Goal: Task Accomplishment & Management: Manage account settings

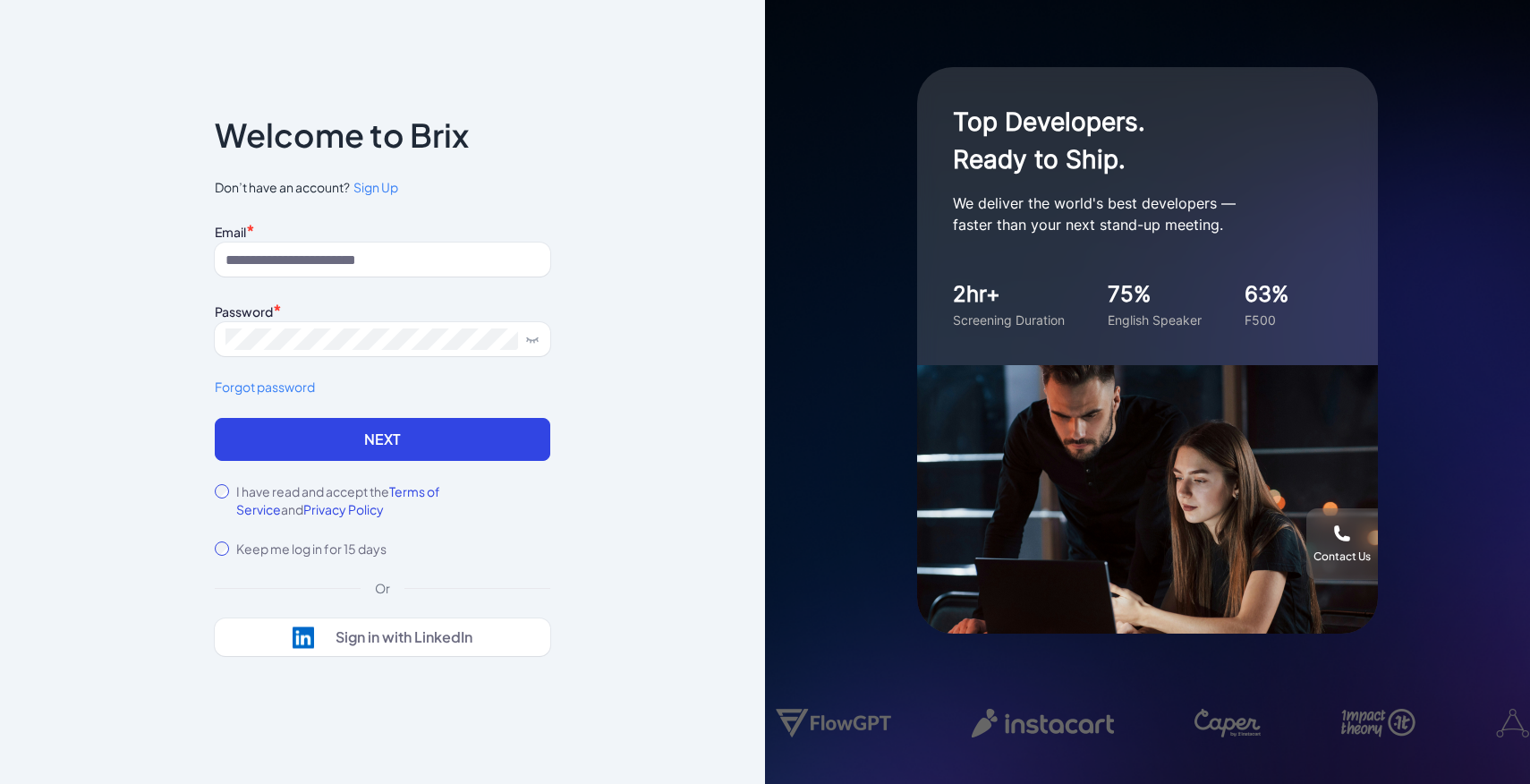
click at [399, 251] on input at bounding box center [382, 260] width 336 height 34
type input "**********"
click at [213, 490] on div "**********" at bounding box center [382, 391] width 393 height 657
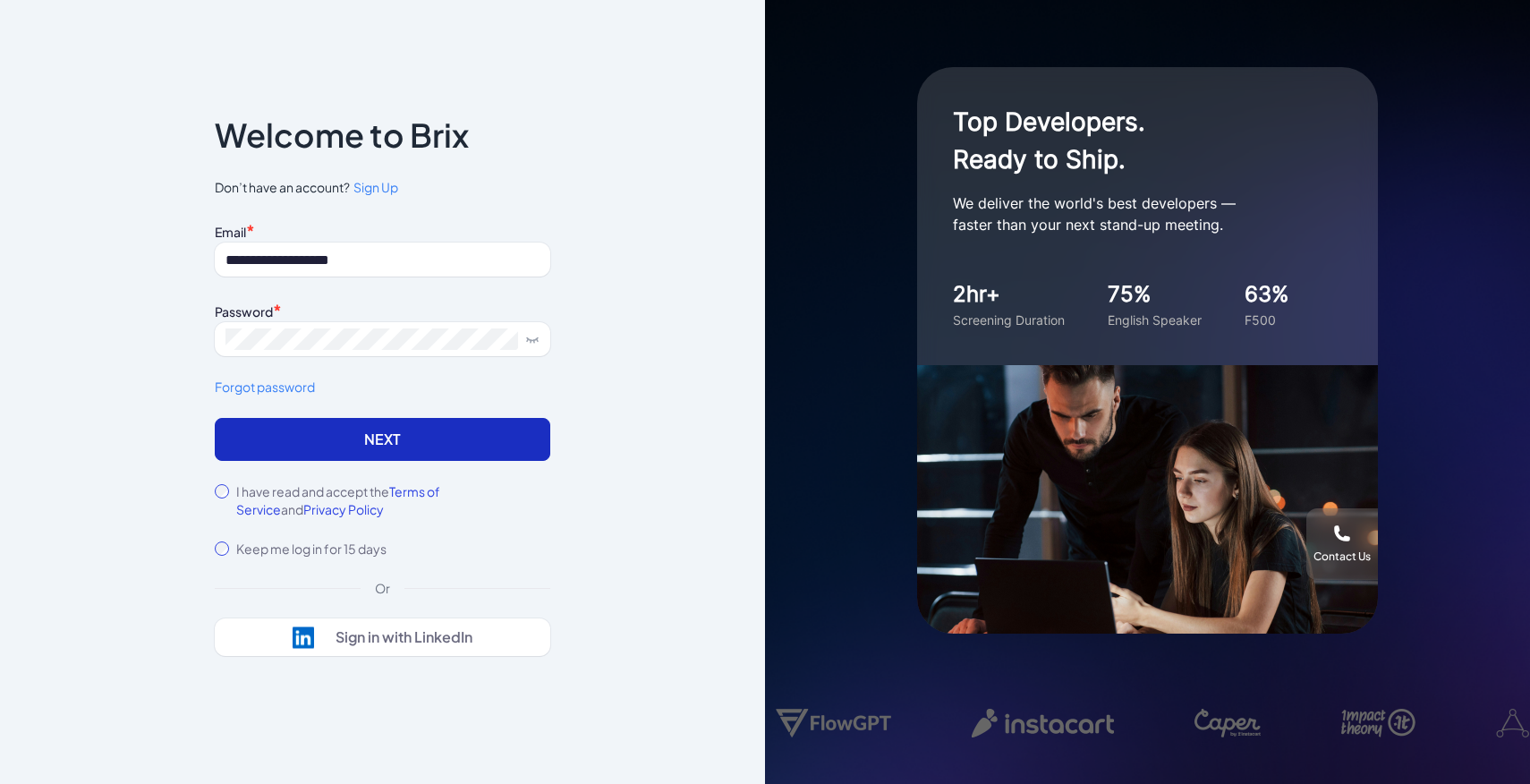
click at [273, 436] on button "Next" at bounding box center [382, 439] width 336 height 43
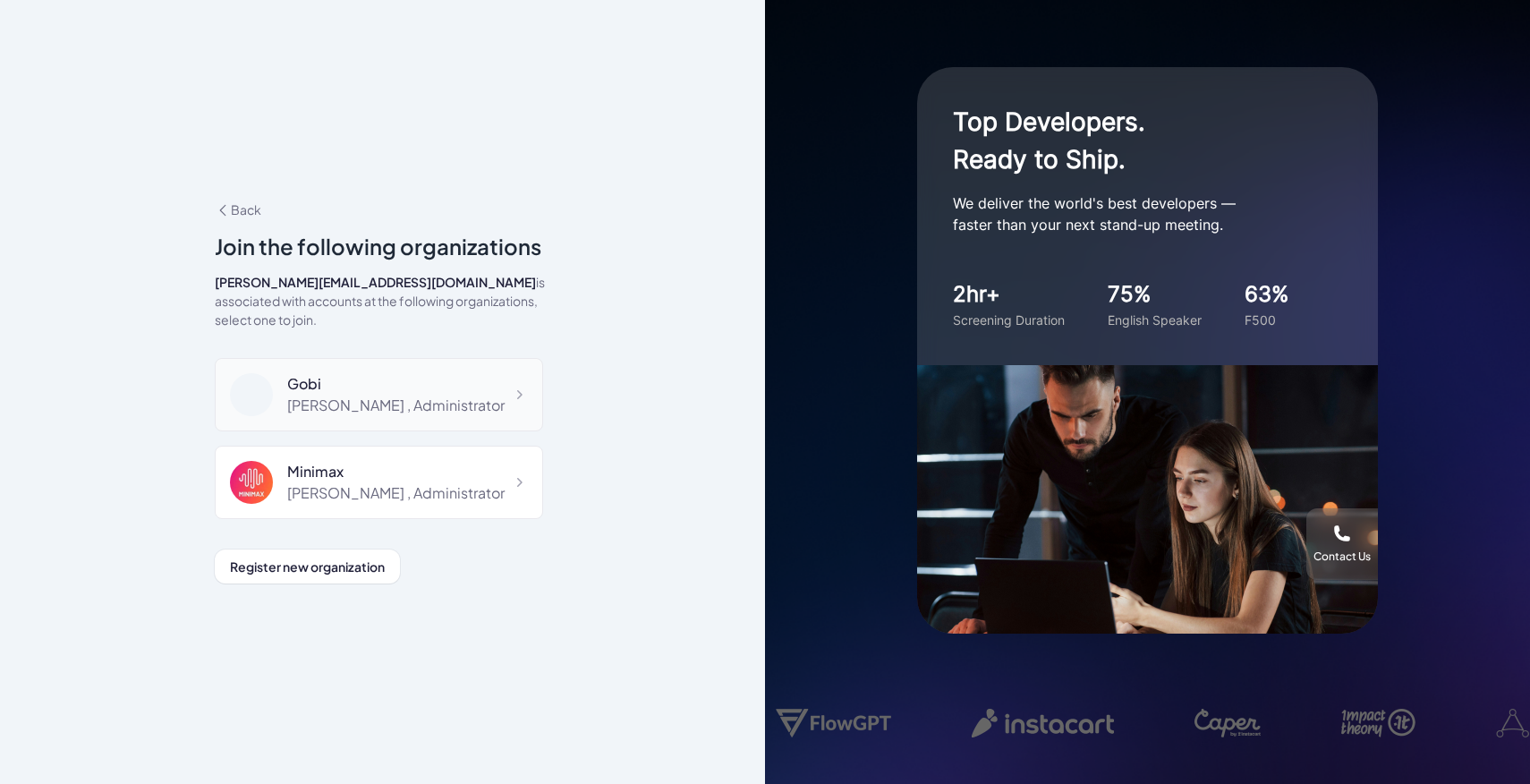
click at [410, 373] on div "Gobi" at bounding box center [395, 383] width 217 height 21
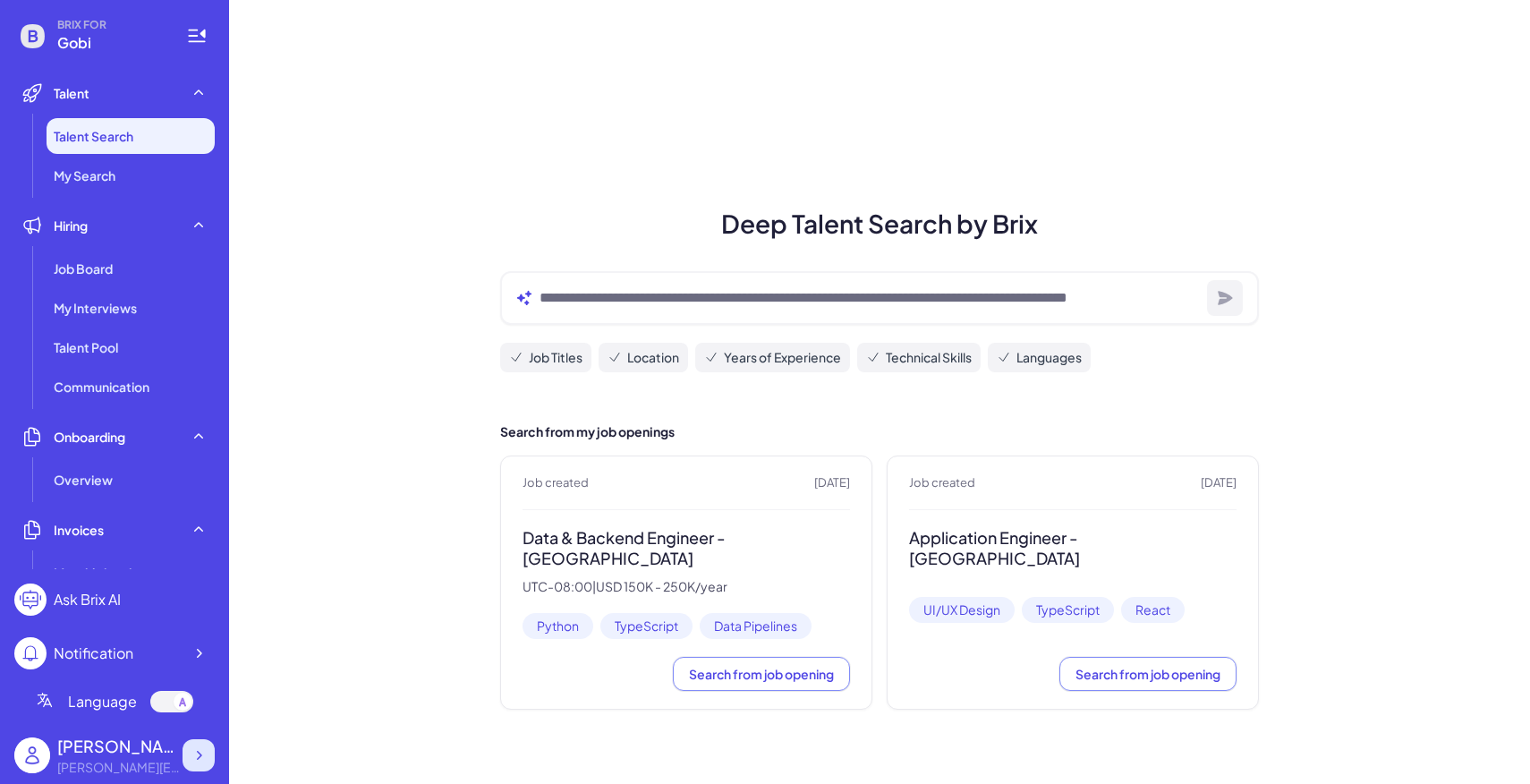
click at [196, 747] on icon at bounding box center [198, 755] width 18 height 18
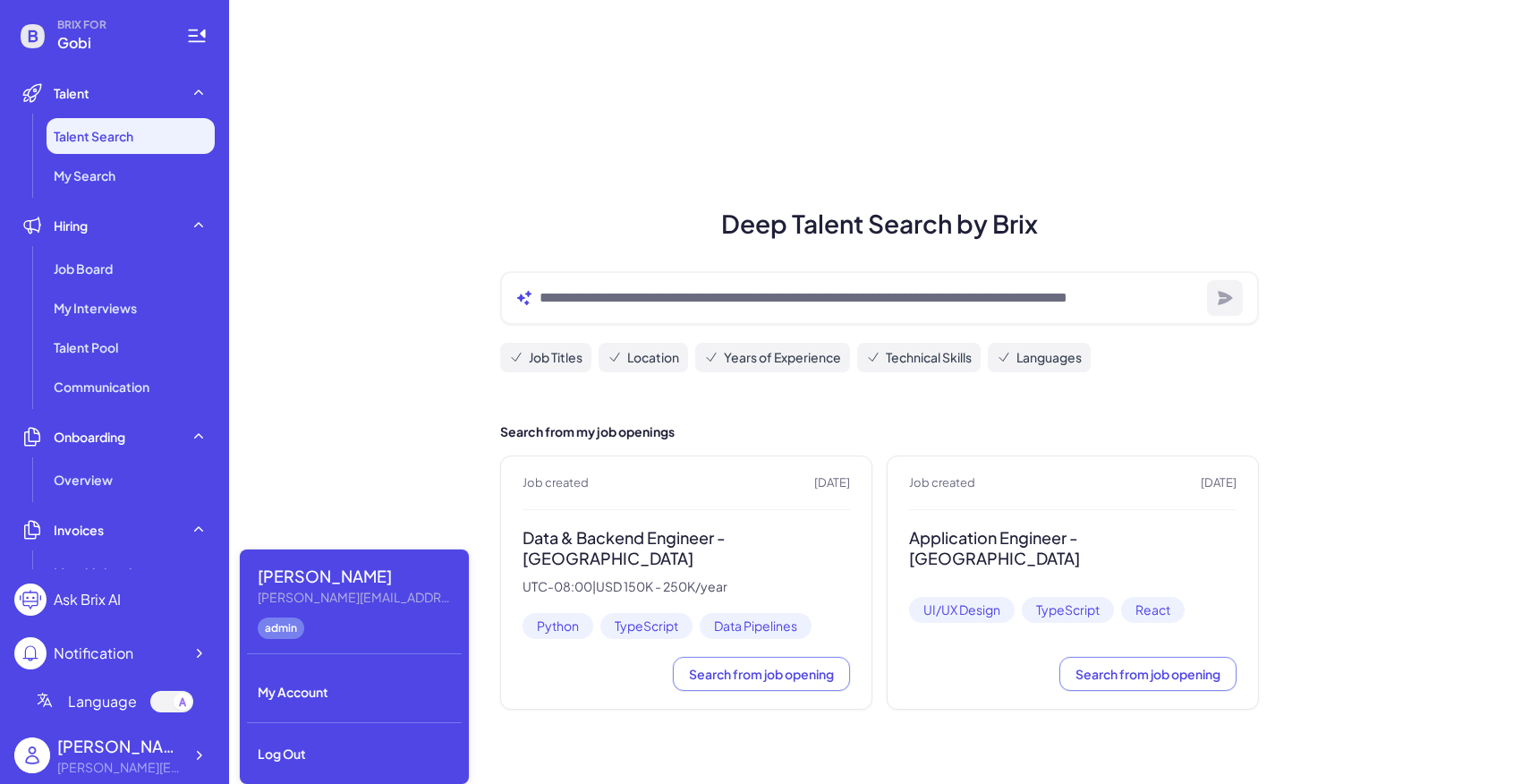
click at [324, 274] on div "Deep Talent Search by Brix Job Titles Location Years of Experience Technical Sk…" at bounding box center [880, 392] width 1301 height 784
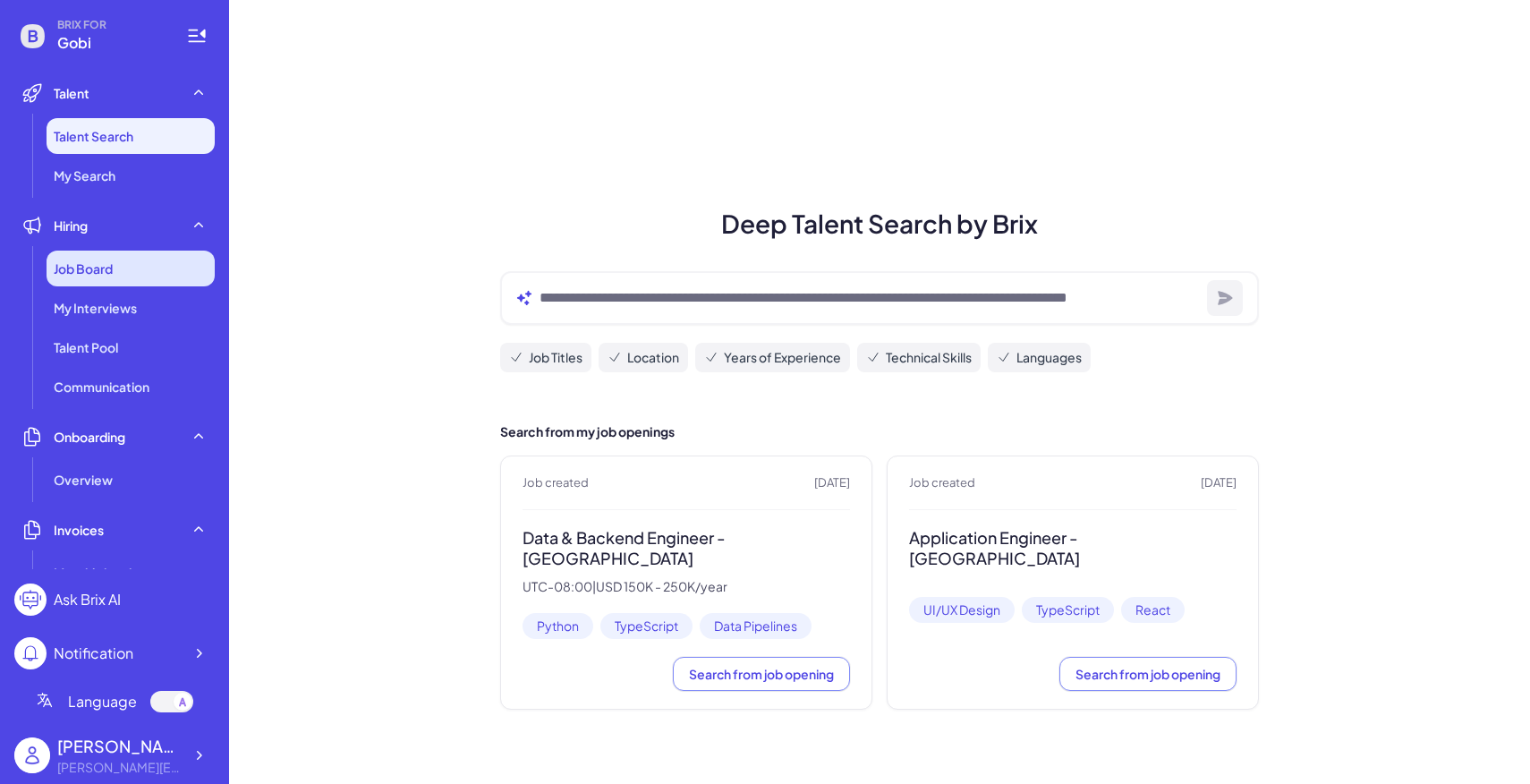
click at [155, 280] on div "Job Board" at bounding box center [131, 268] width 168 height 35
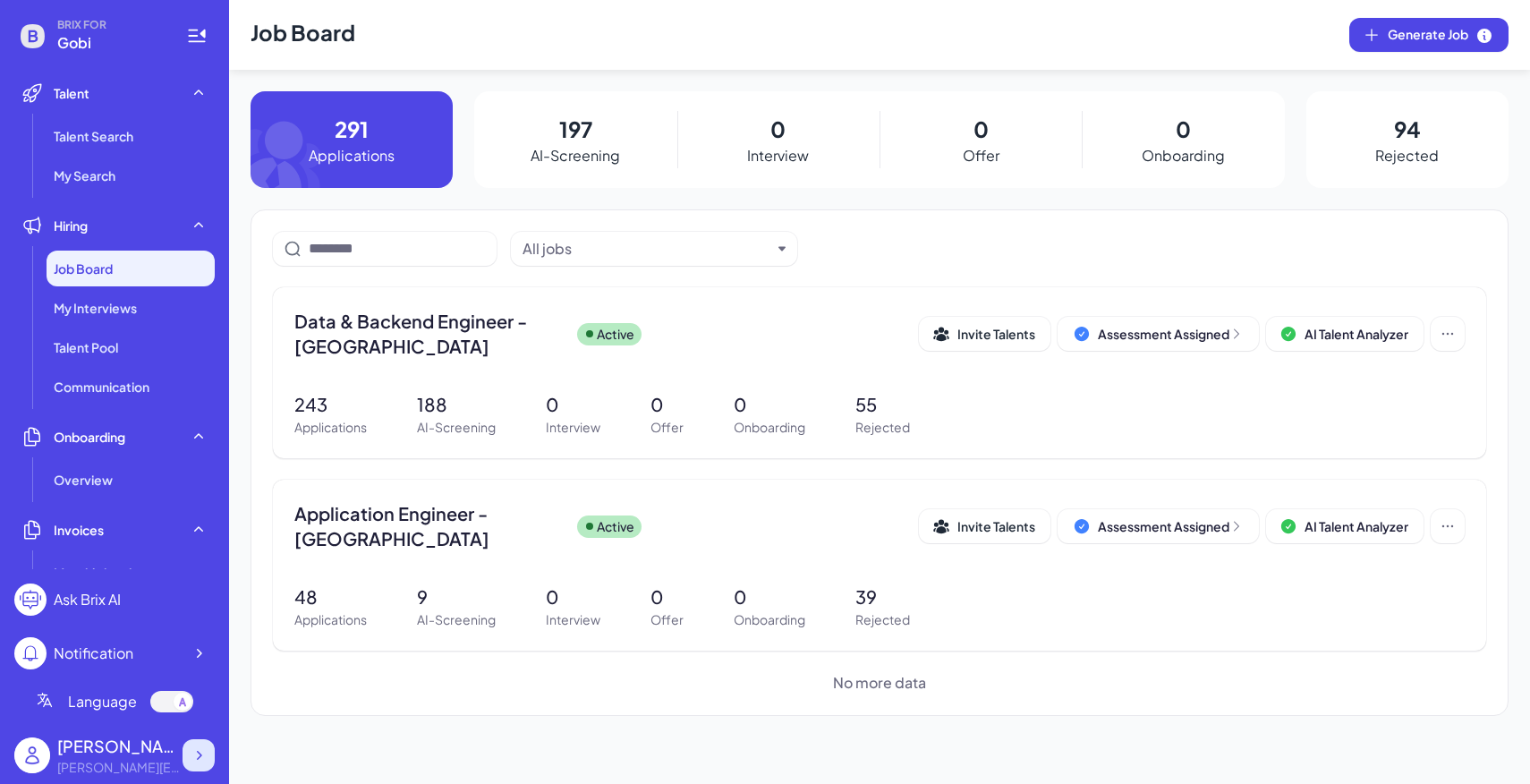
click at [205, 750] on icon at bounding box center [198, 755] width 18 height 18
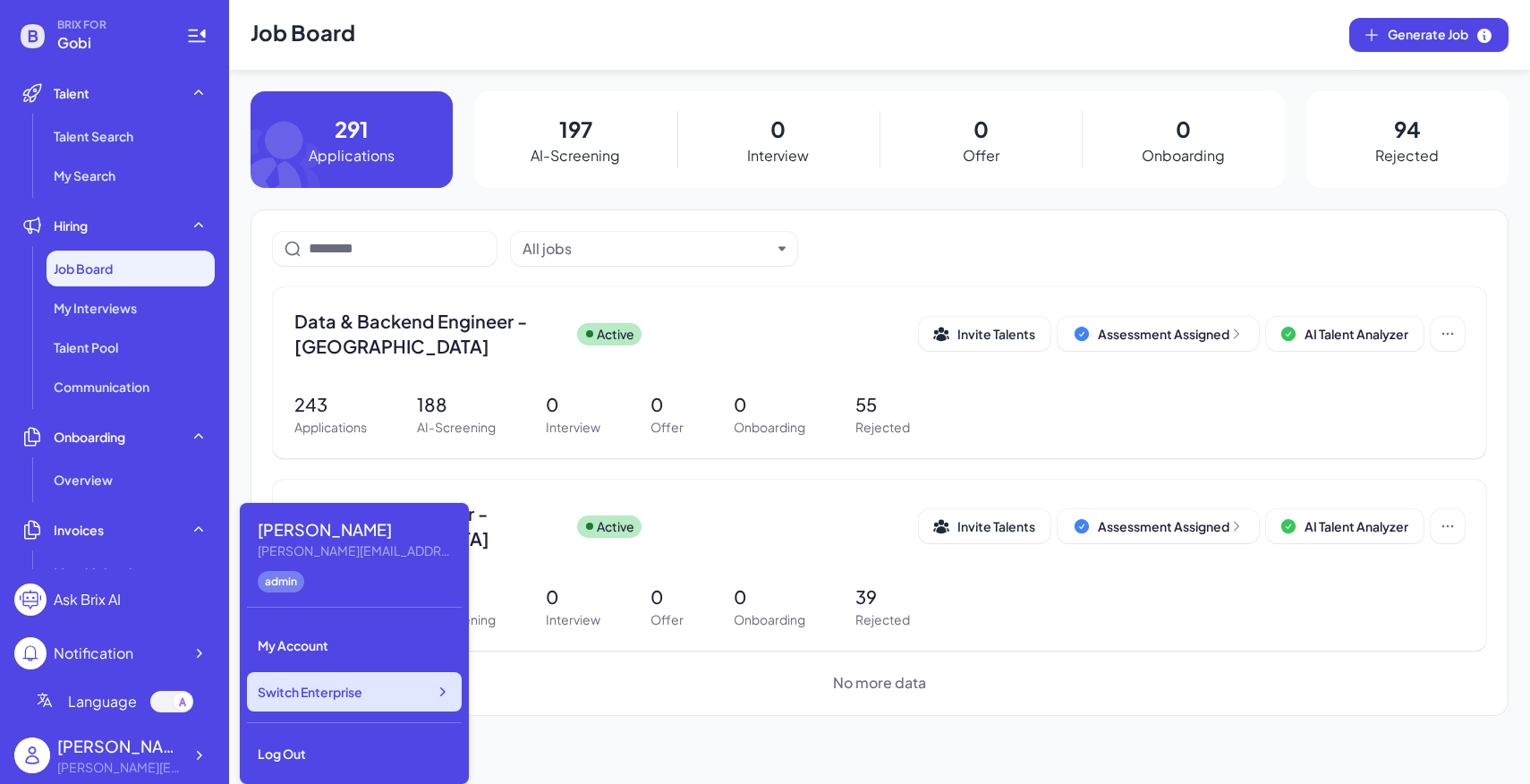
click at [400, 677] on div "Switch Enterprise" at bounding box center [354, 691] width 215 height 39
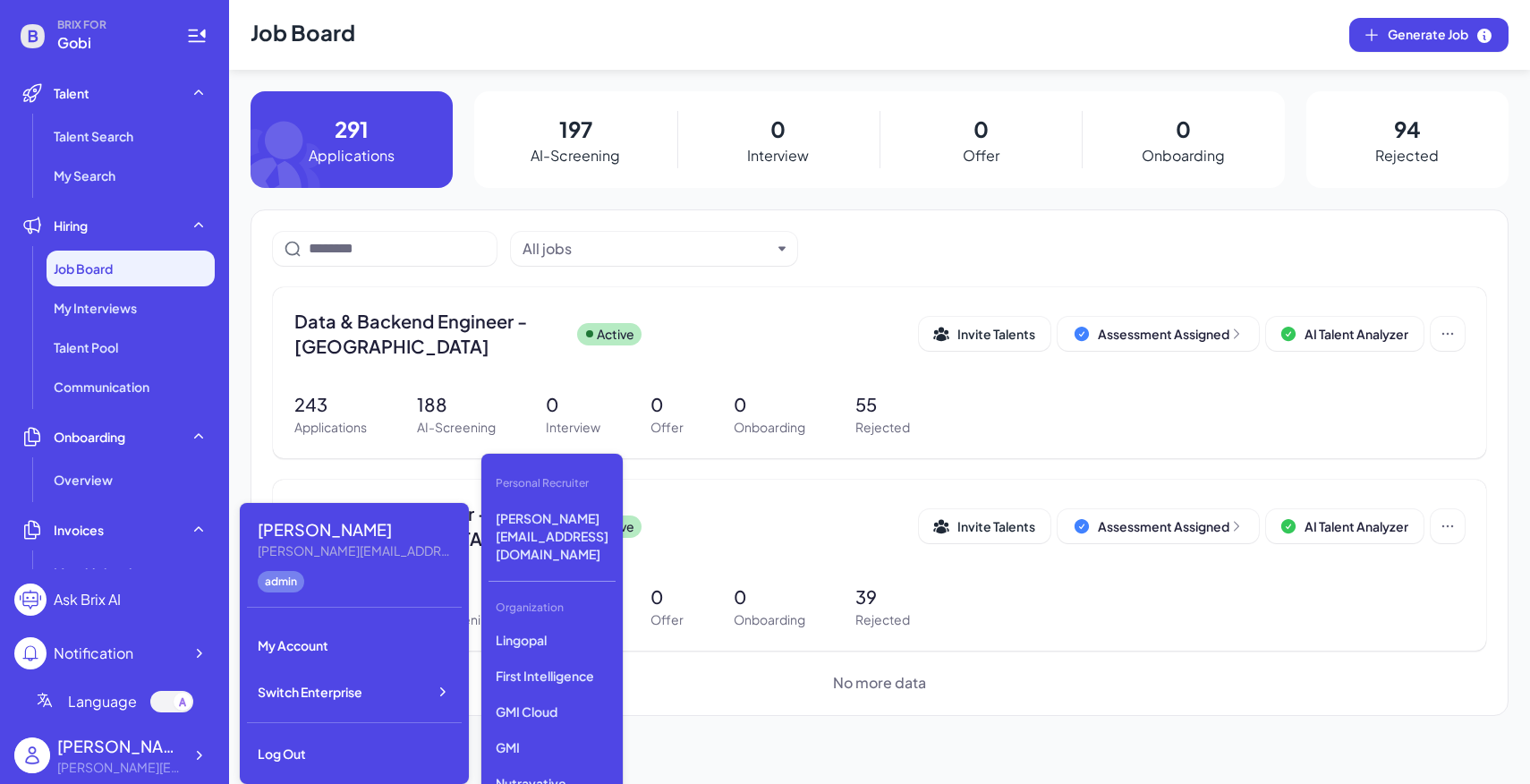
scroll to position [556, 0]
click at [577, 661] on p "First Intelligence" at bounding box center [552, 677] width 127 height 33
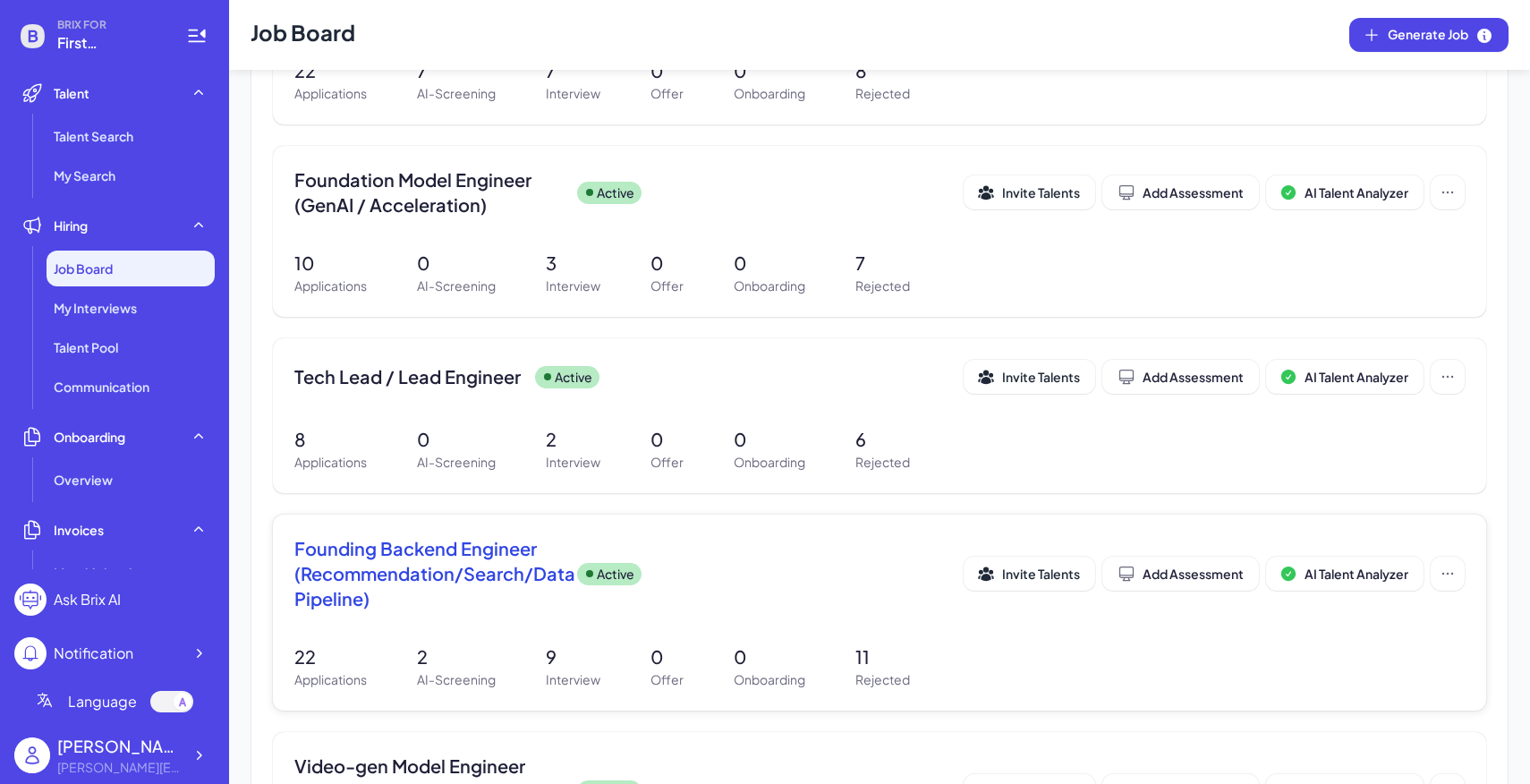
scroll to position [546, 0]
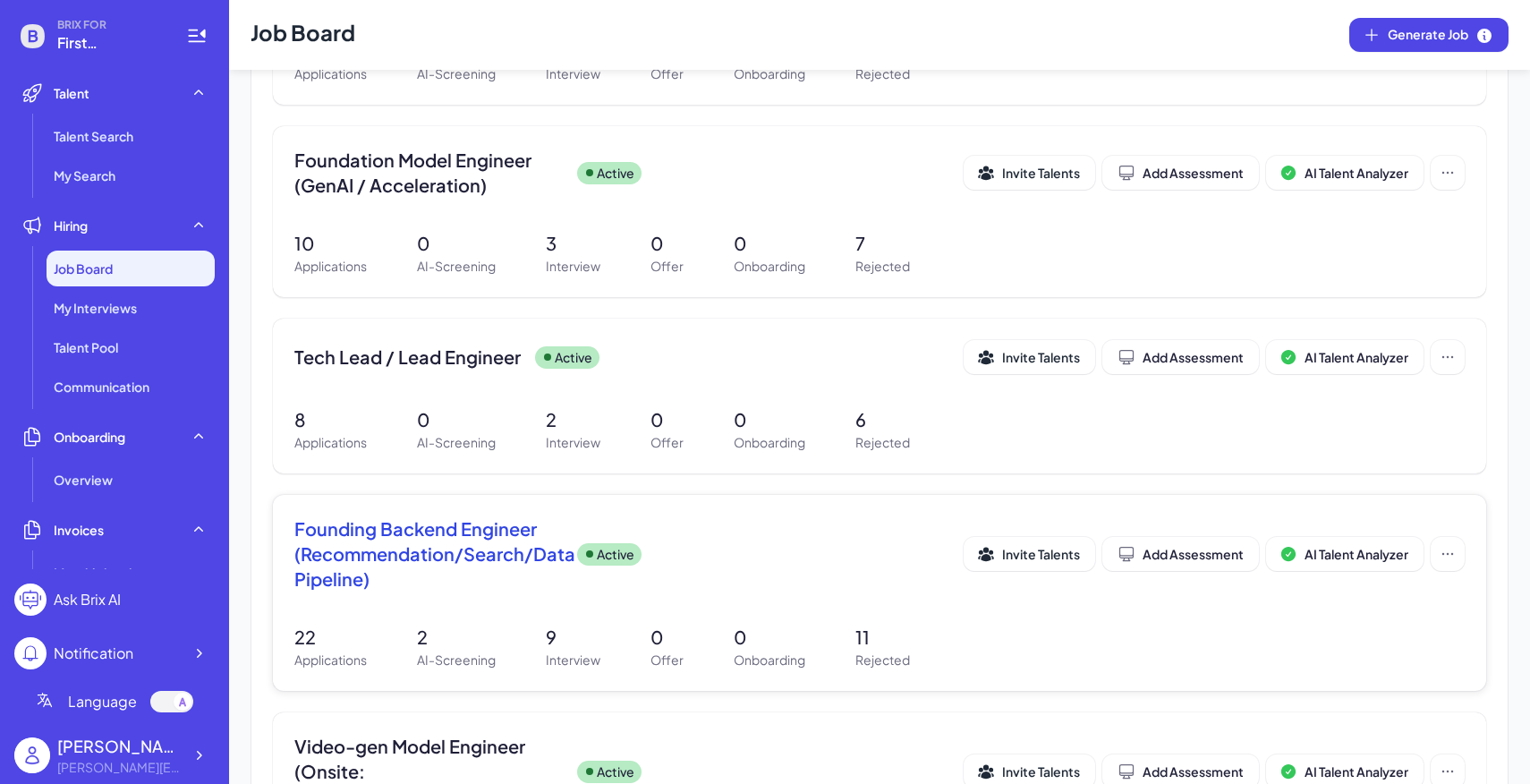
click at [655, 621] on div "Founding Backend Engineer (Recommendation/Search/Data Pipeline) Active Invite T…" at bounding box center [879, 593] width 1213 height 196
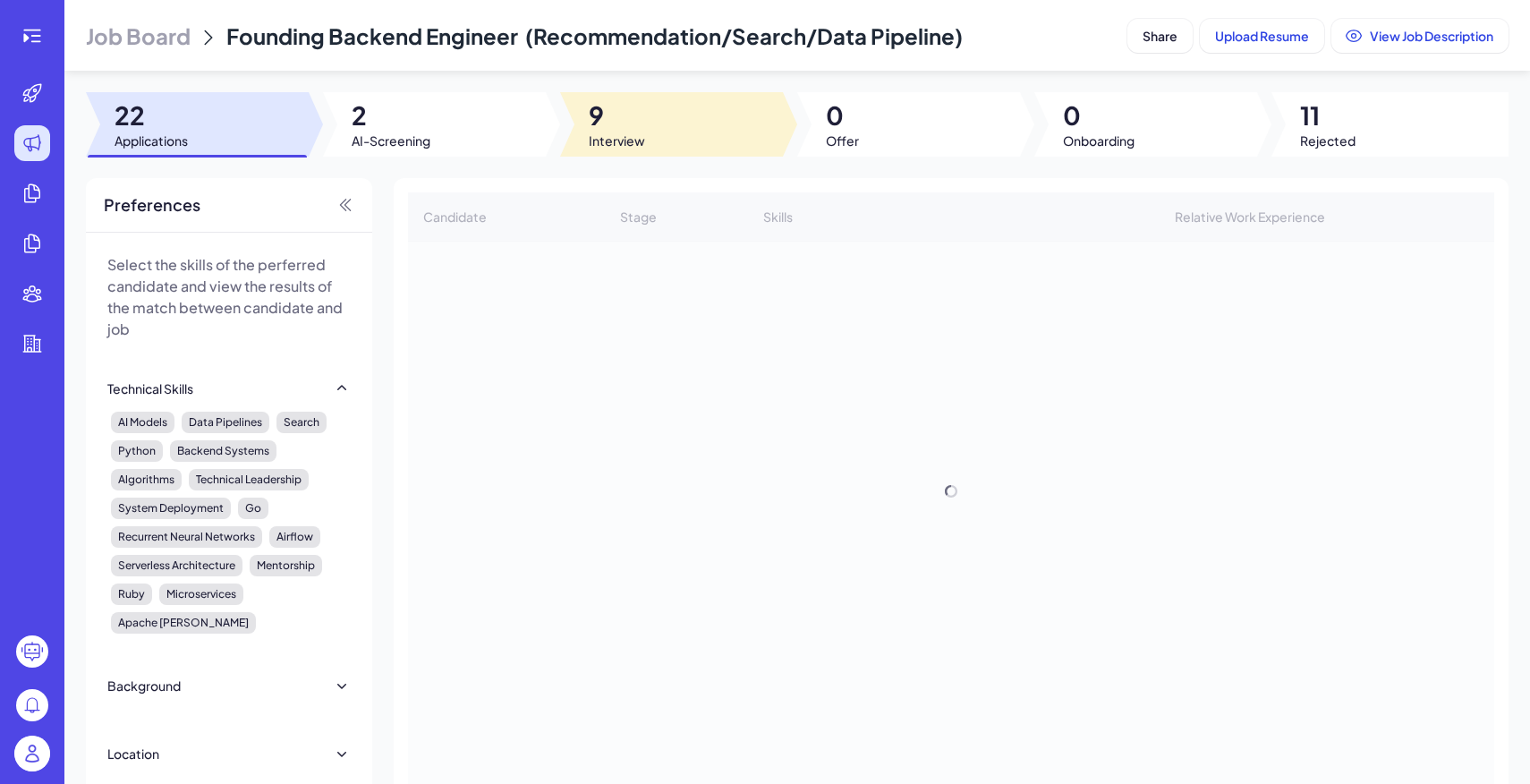
click at [623, 123] on span "9" at bounding box center [617, 116] width 56 height 33
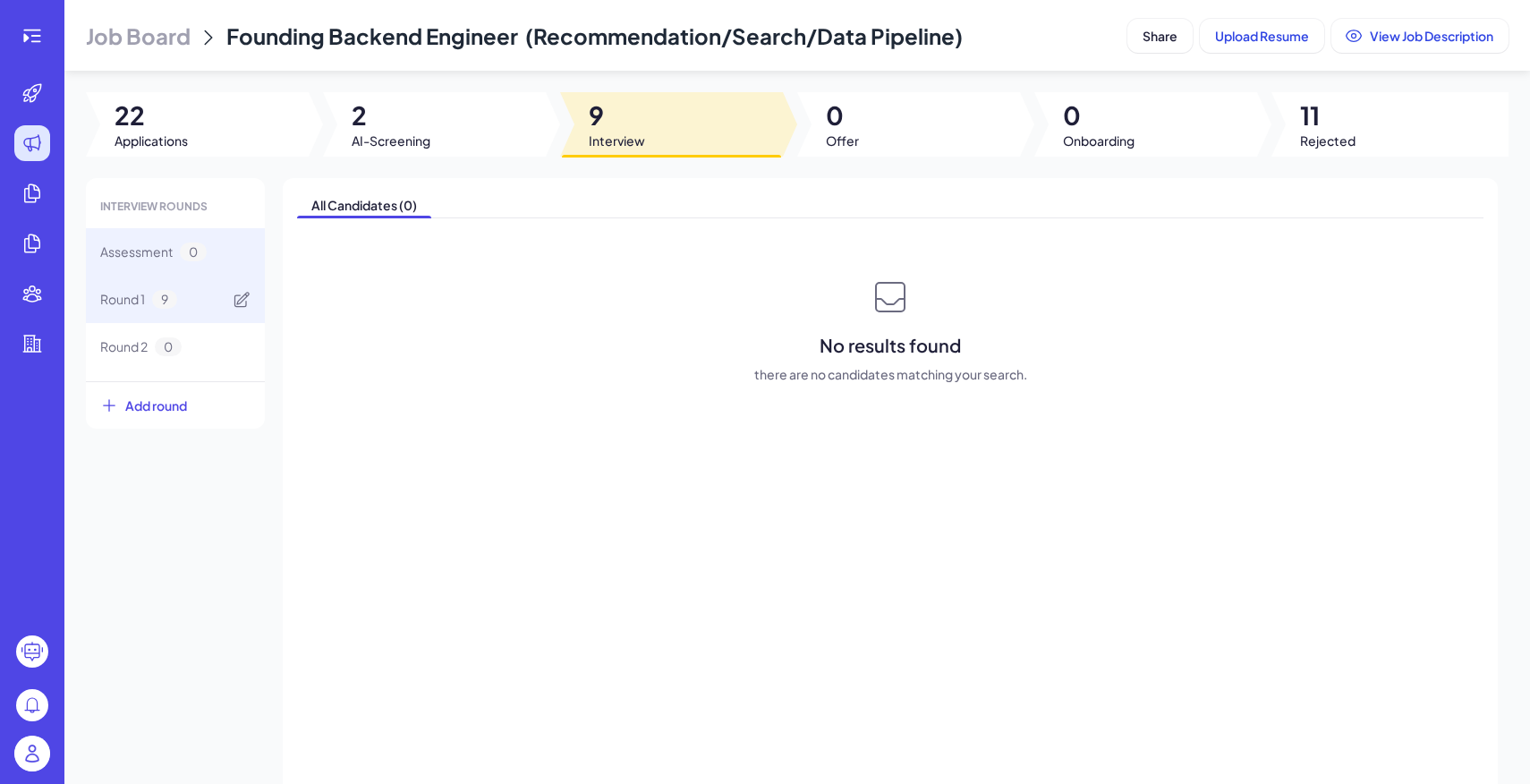
click at [192, 305] on div "Round 1 9" at bounding box center [175, 299] width 179 height 48
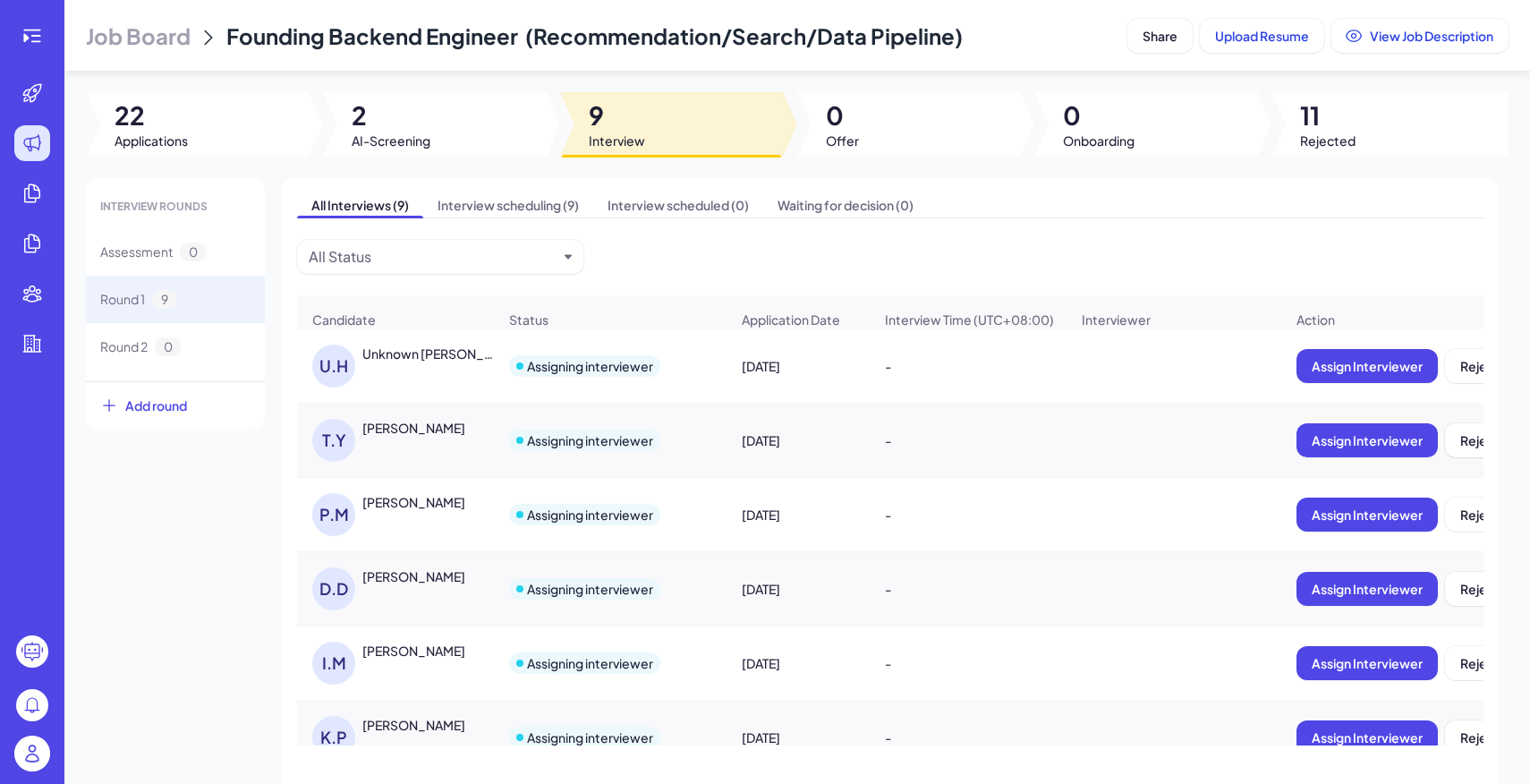
click at [724, 455] on div "Assigning interviewer" at bounding box center [610, 440] width 230 height 50
click at [714, 527] on div "Assigning interviewer" at bounding box center [610, 514] width 230 height 50
click at [466, 509] on div "Pushkar Mehendale" at bounding box center [414, 502] width 103 height 18
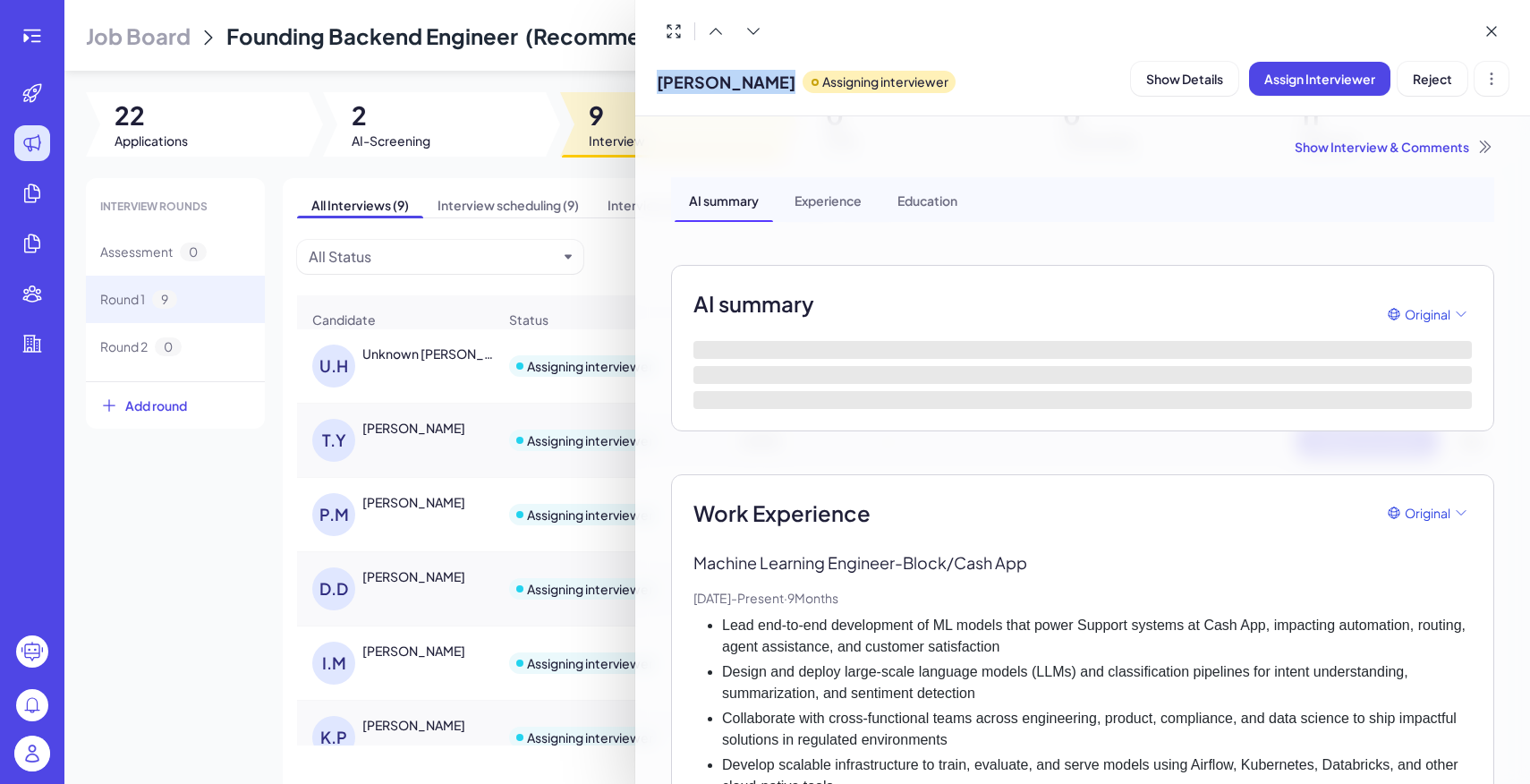
drag, startPoint x: 654, startPoint y: 77, endPoint x: 820, endPoint y: 74, distance: 166.0
click at [820, 74] on div "Pushkar Mehendale Assigning interviewer Show Details Assign Interviewer Reject" at bounding box center [1082, 58] width 895 height 117
copy span "Pushkar Mehendale"
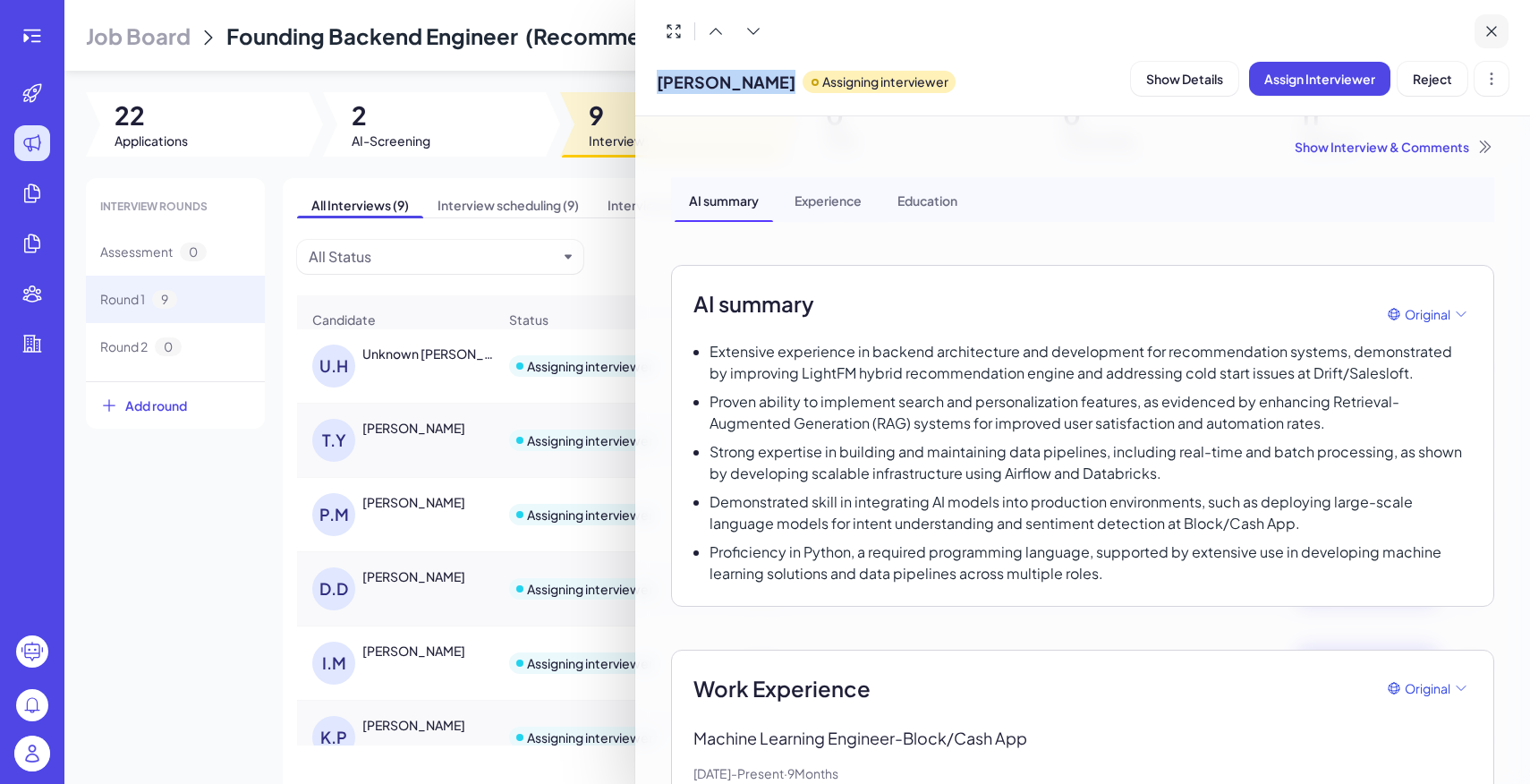
click at [1501, 35] on button at bounding box center [1492, 32] width 34 height 34
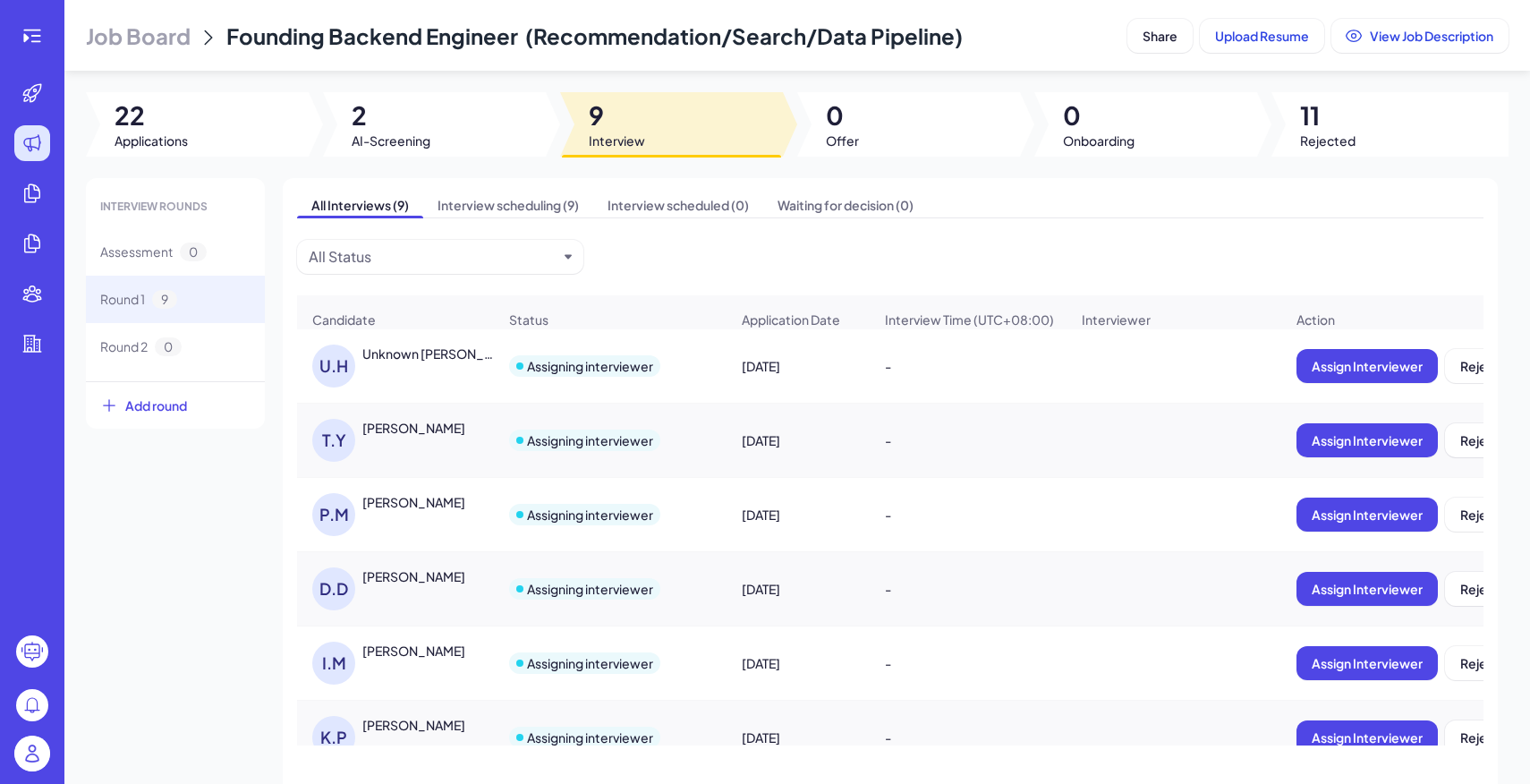
click at [416, 504] on div "Pushkar Mehendale" at bounding box center [414, 502] width 103 height 18
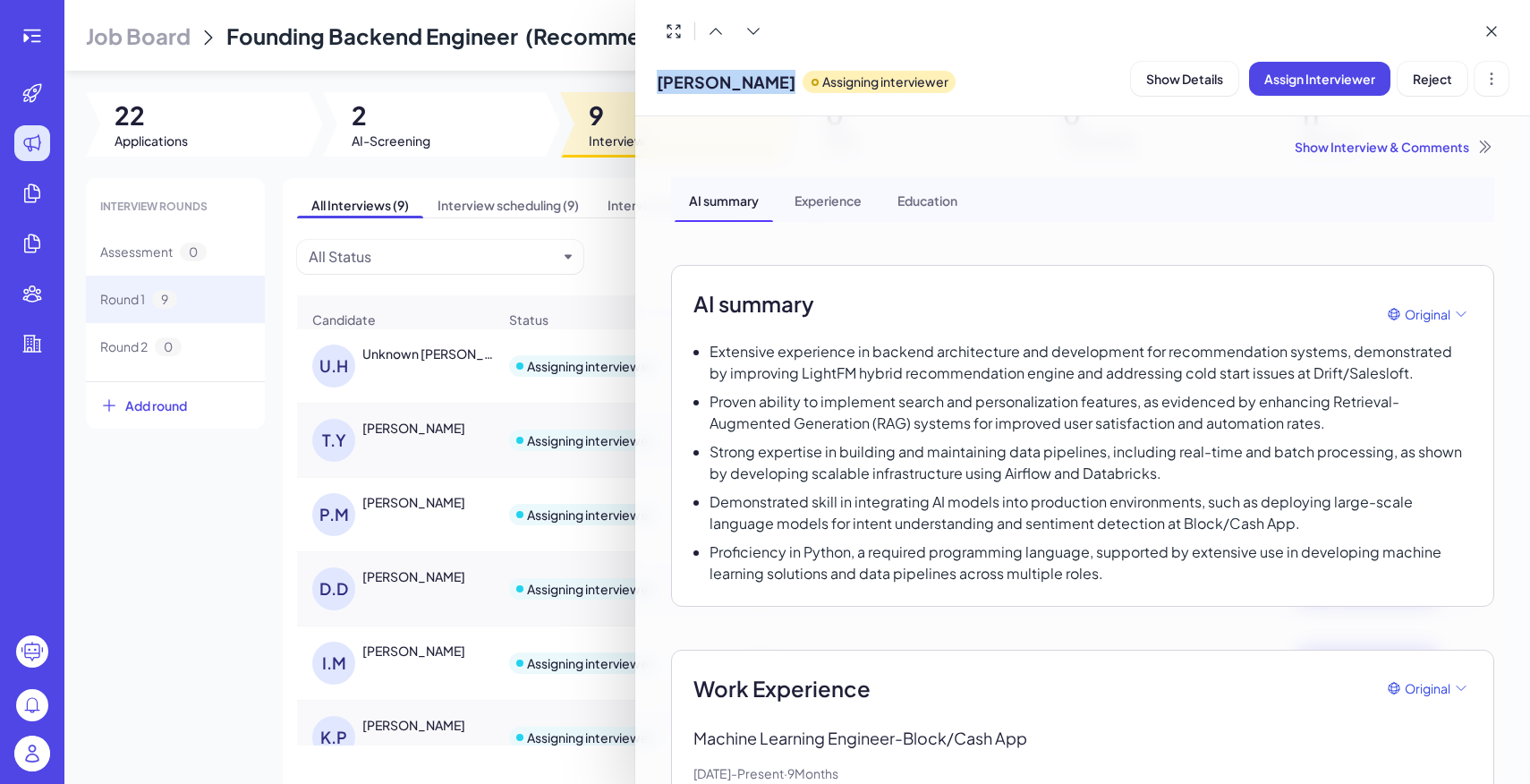
drag, startPoint x: 659, startPoint y: 86, endPoint x: 814, endPoint y: 85, distance: 155.0
click at [814, 85] on div "Pushkar Mehendale Assigning interviewer" at bounding box center [806, 78] width 299 height 46
click at [515, 454] on div at bounding box center [765, 392] width 1530 height 784
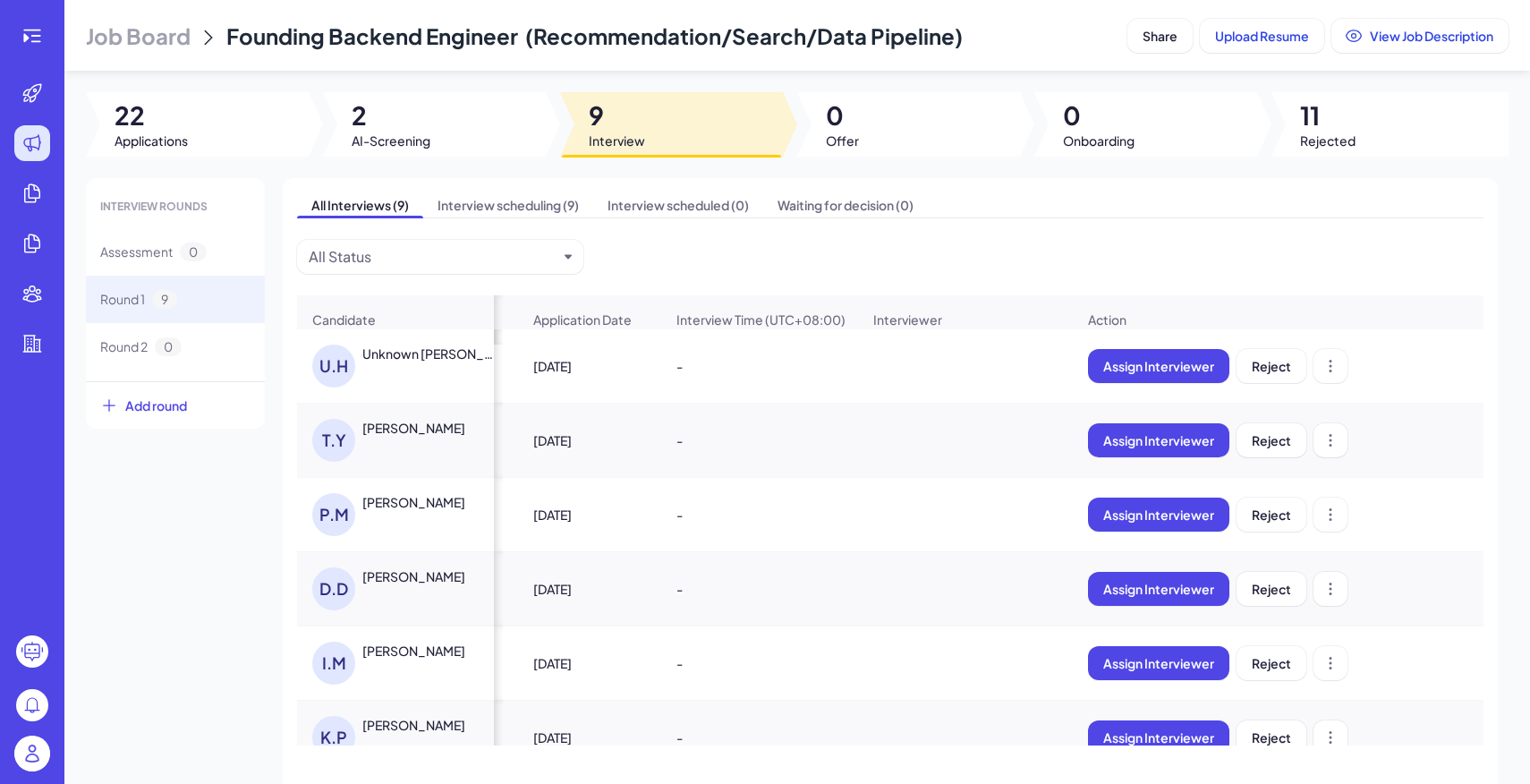
scroll to position [0, 216]
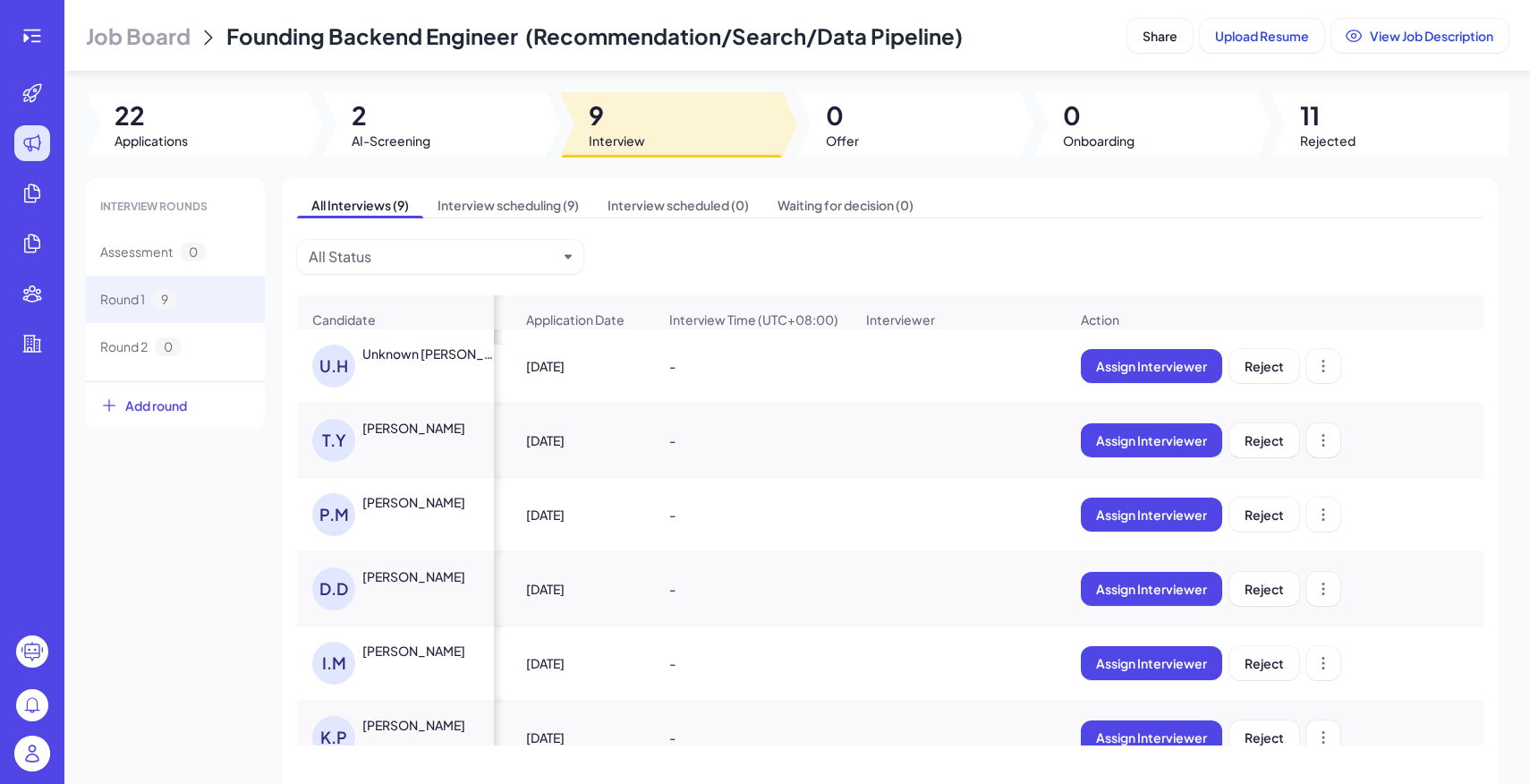
click at [956, 680] on div at bounding box center [958, 663] width 213 height 50
click at [789, 670] on div "-" at bounding box center [753, 663] width 195 height 50
click at [375, 652] on div "Ishan Malkan" at bounding box center [414, 650] width 103 height 18
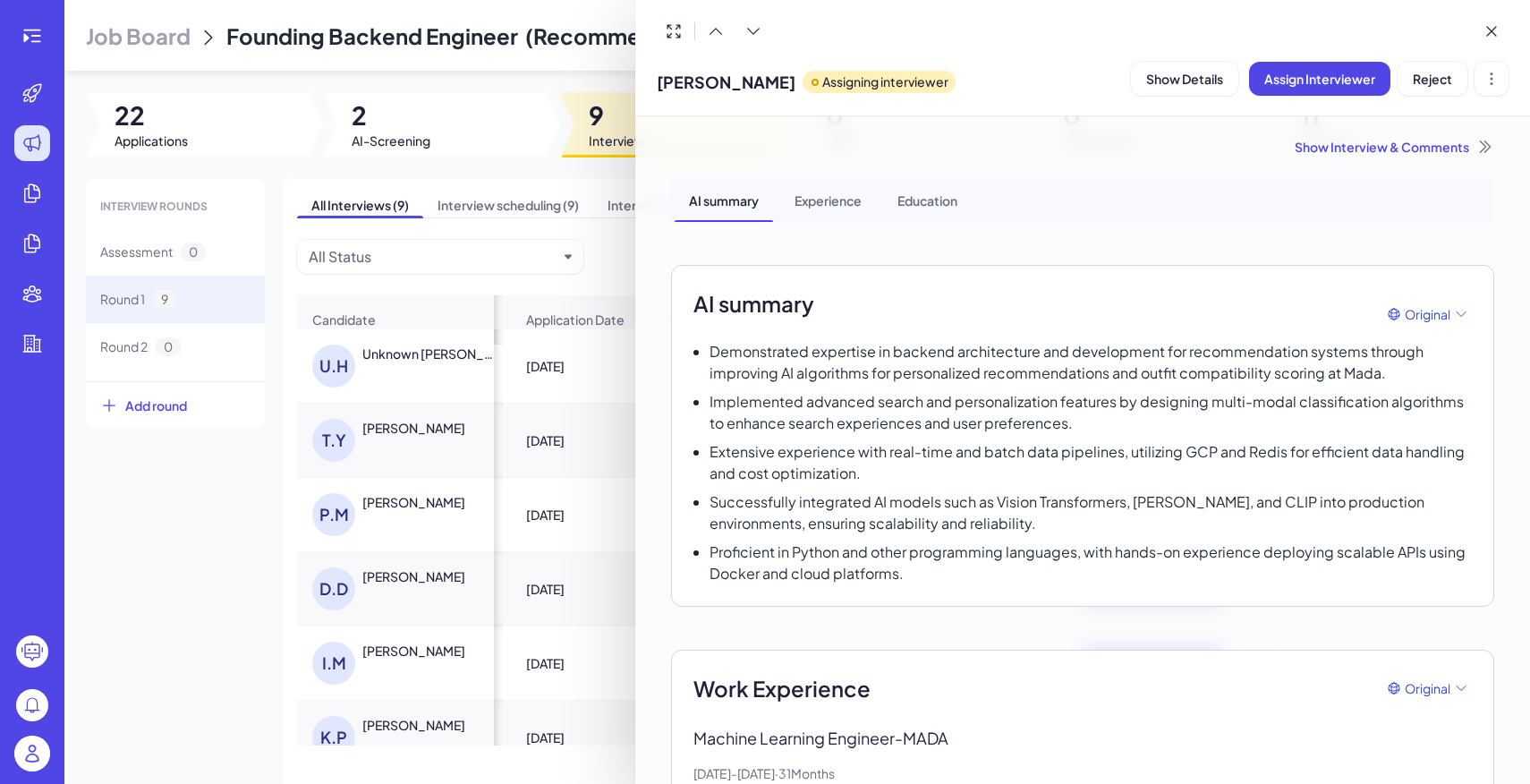
click at [1344, 151] on div "Show Interview & Comments" at bounding box center [1082, 146] width 823 height 18
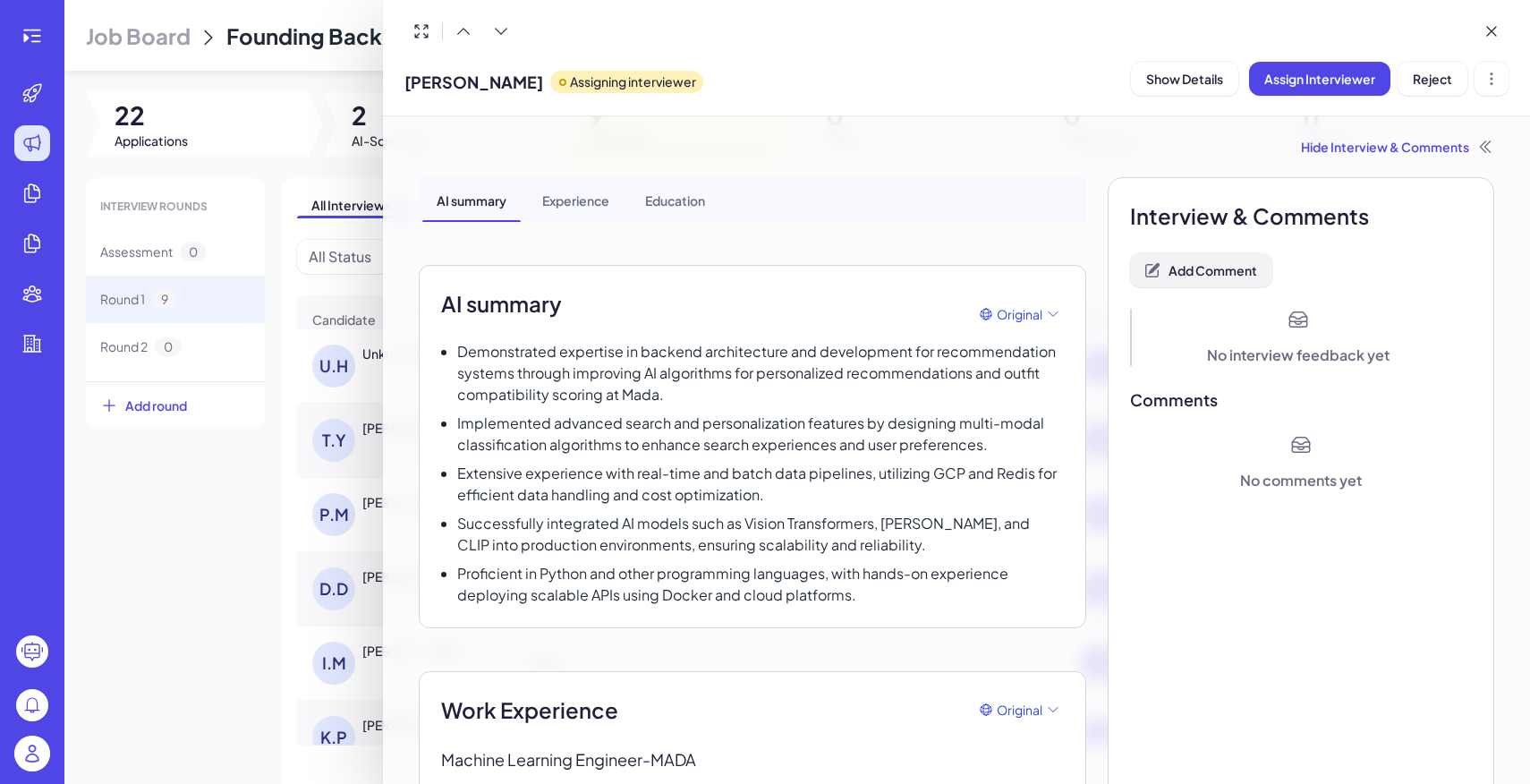
click at [1227, 272] on span "Add Comment" at bounding box center [1213, 270] width 89 height 16
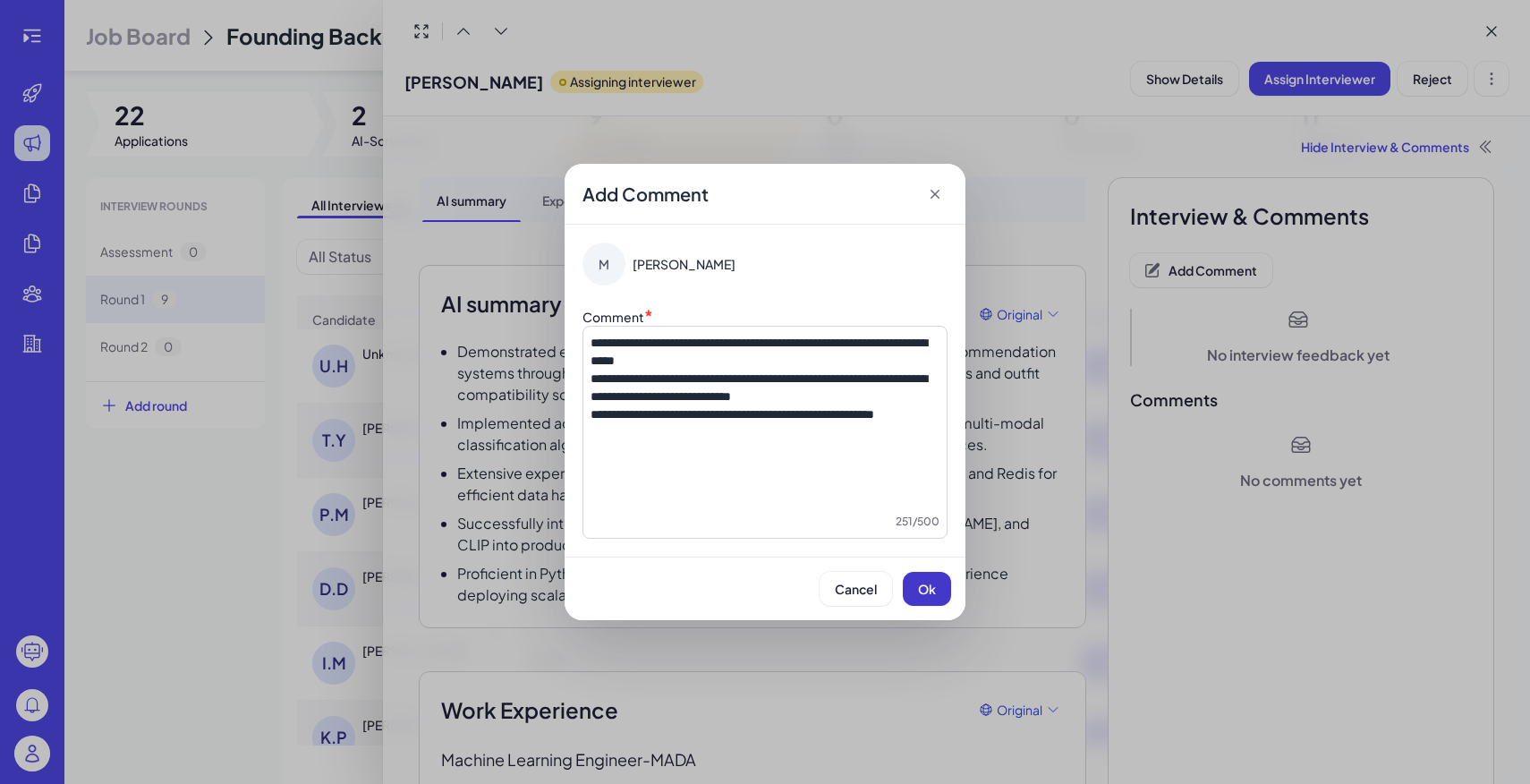
click at [923, 581] on span "Ok" at bounding box center [927, 588] width 18 height 16
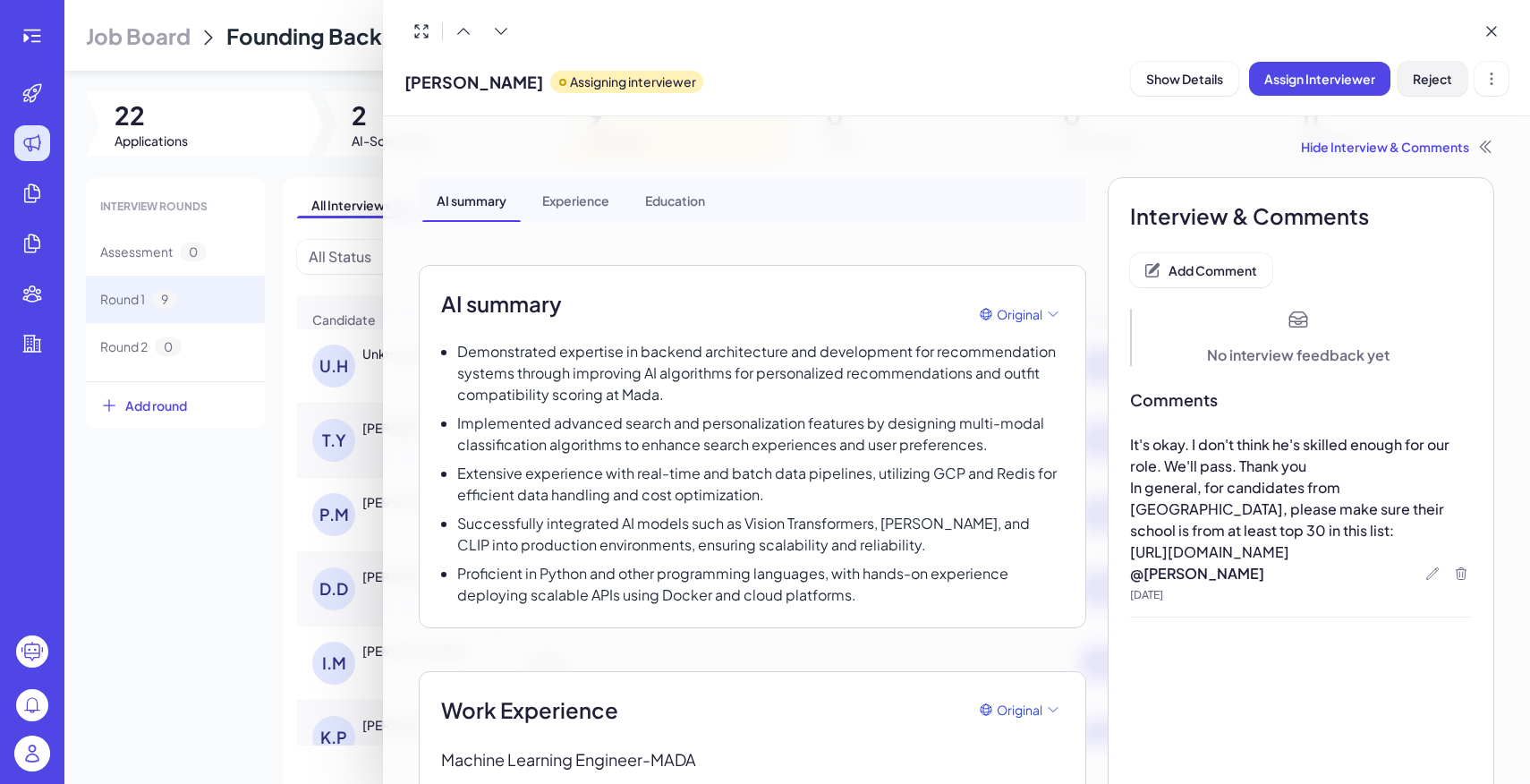
click at [1423, 80] on span "Reject" at bounding box center [1432, 78] width 39 height 16
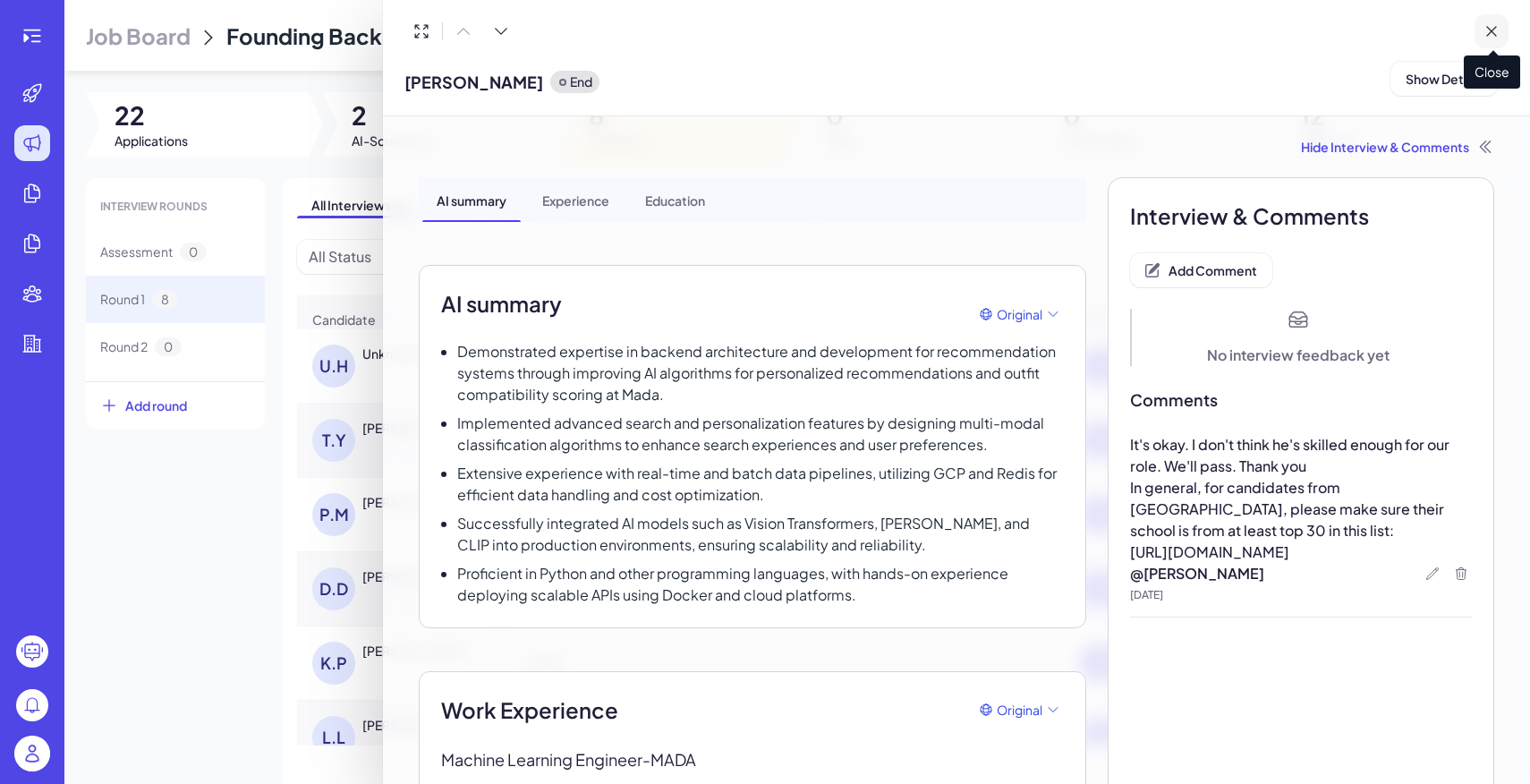
click at [1487, 35] on icon at bounding box center [1492, 31] width 18 height 18
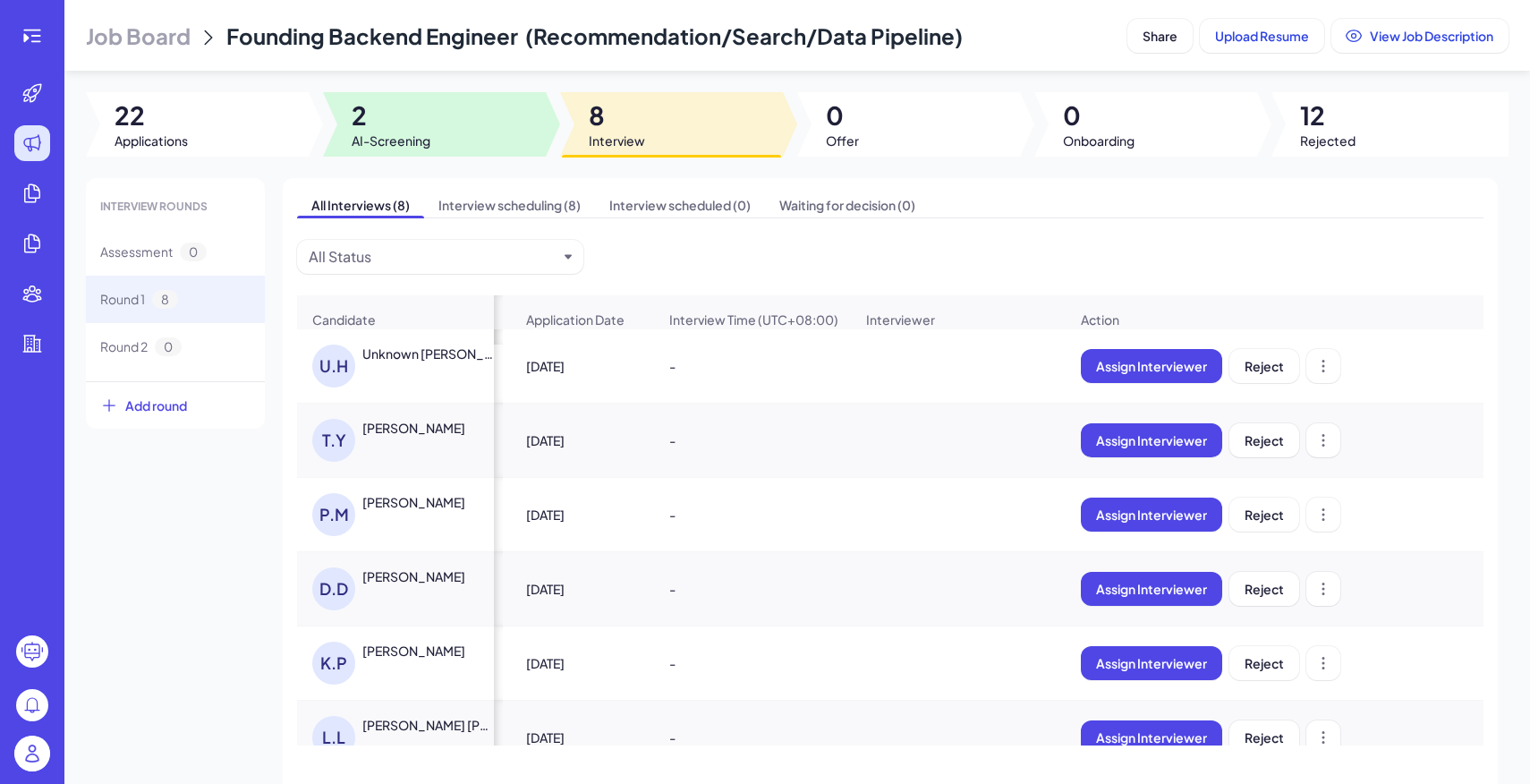
click at [414, 123] on span "2" at bounding box center [391, 116] width 78 height 33
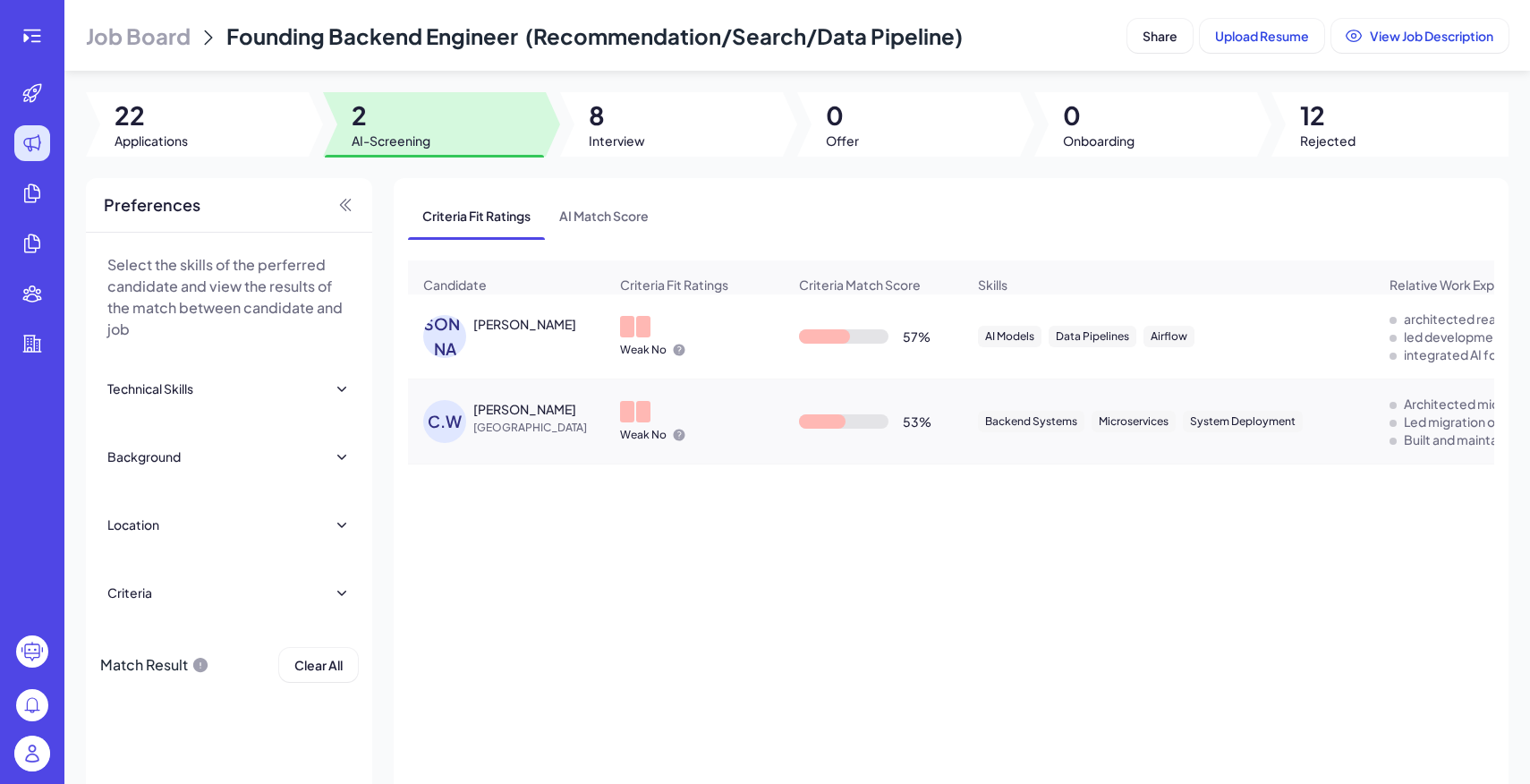
click at [143, 35] on span "Job Board" at bounding box center [139, 35] width 105 height 29
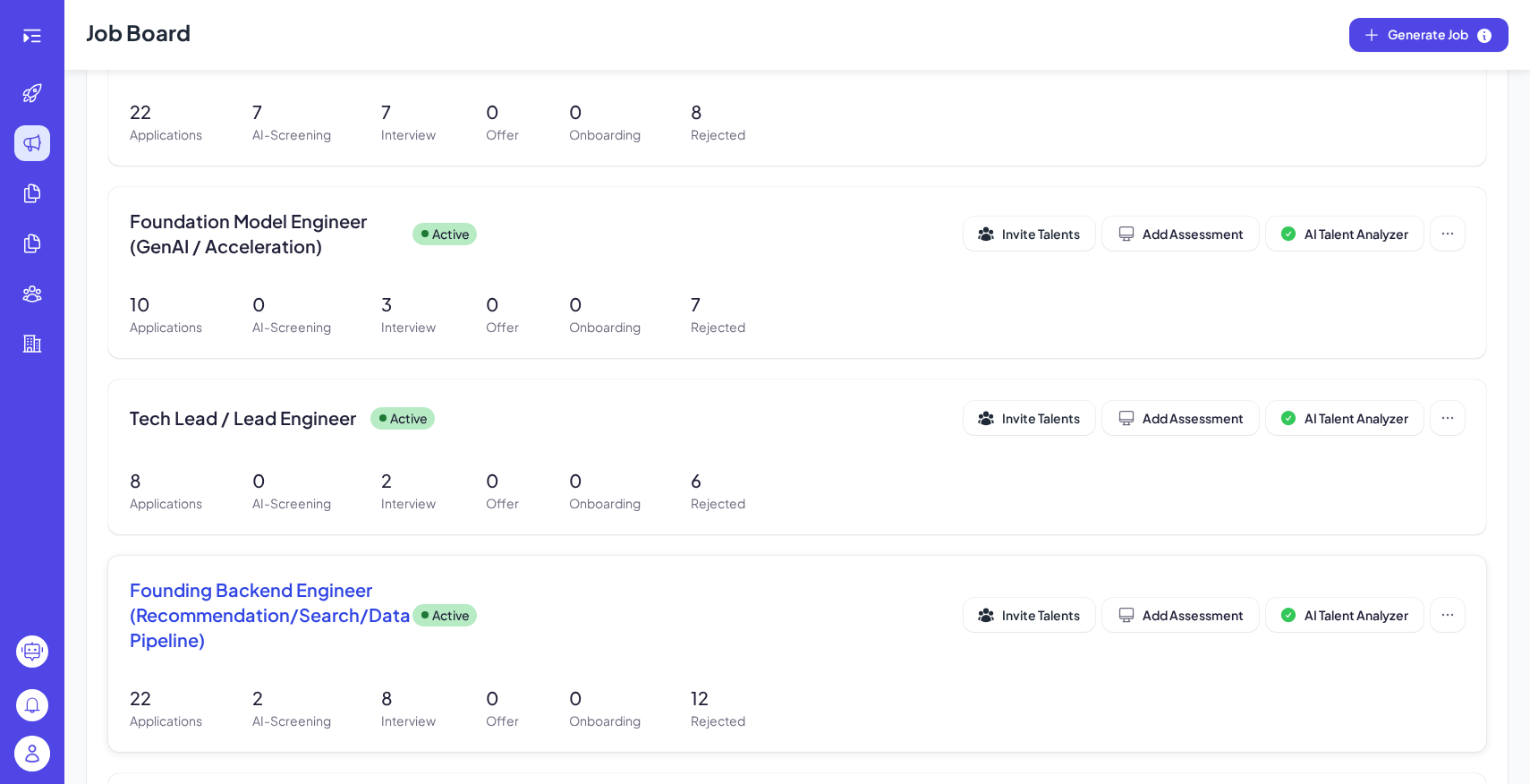
scroll to position [495, 0]
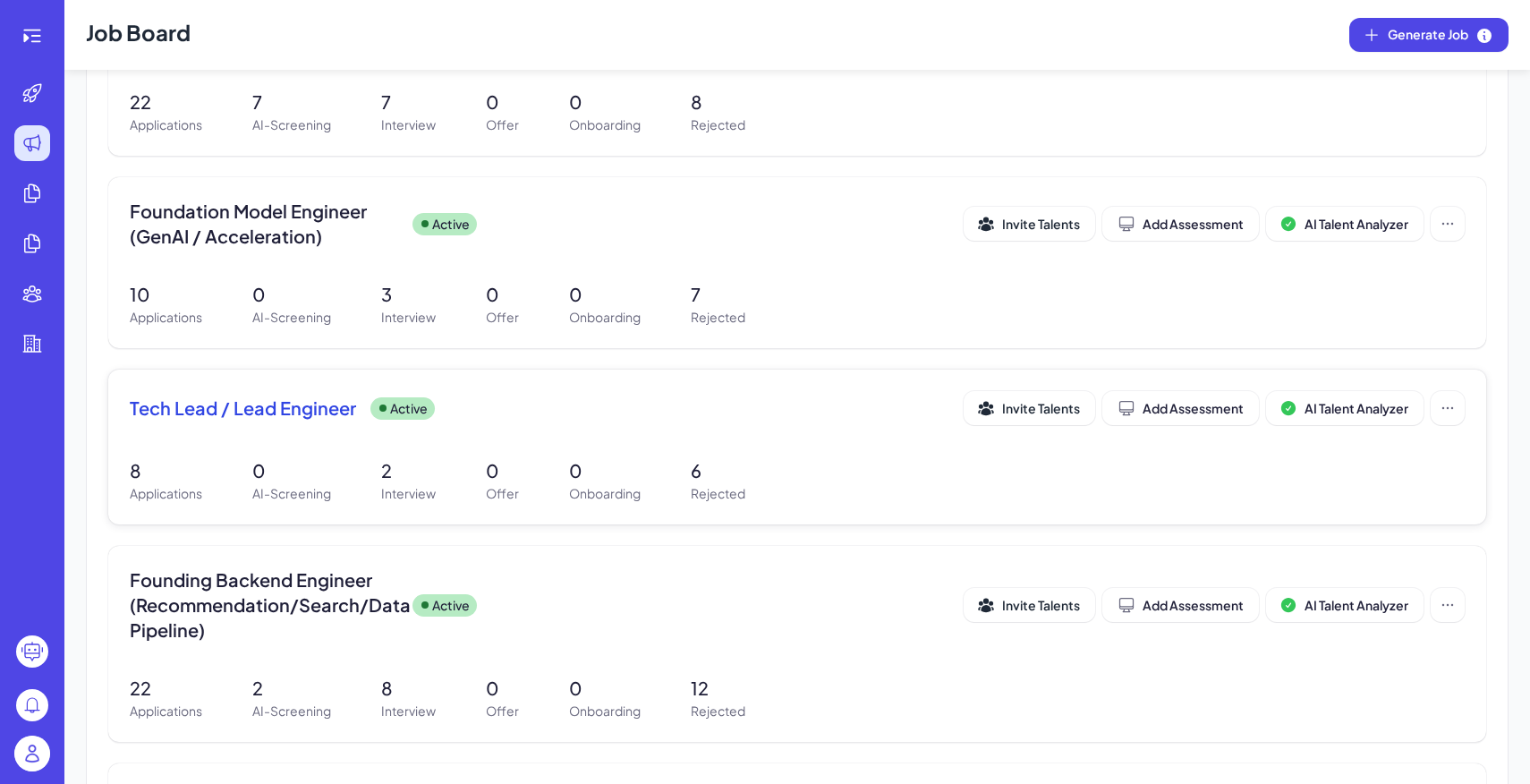
click at [488, 468] on p "0" at bounding box center [502, 470] width 33 height 27
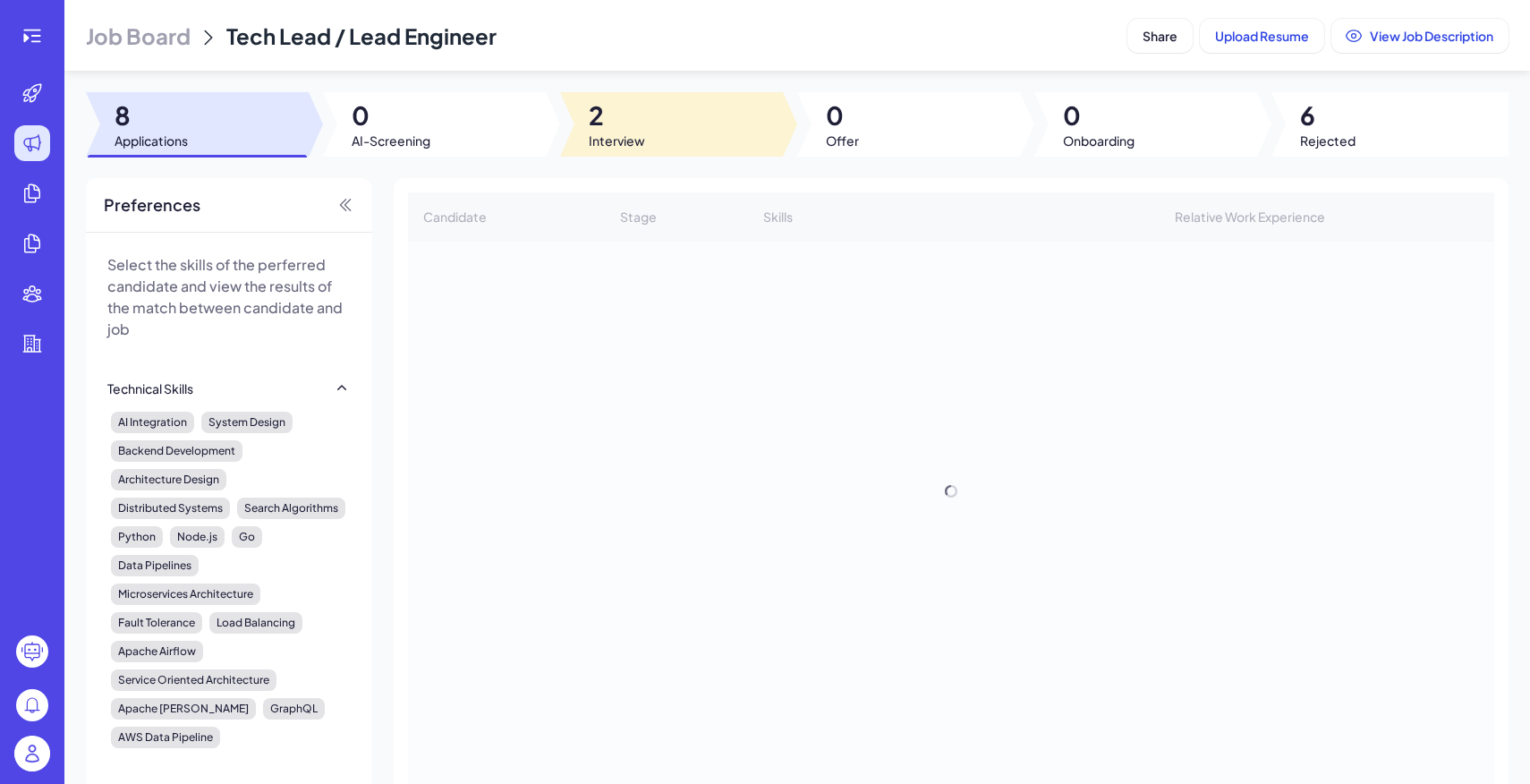
click at [665, 146] on div at bounding box center [671, 123] width 223 height 64
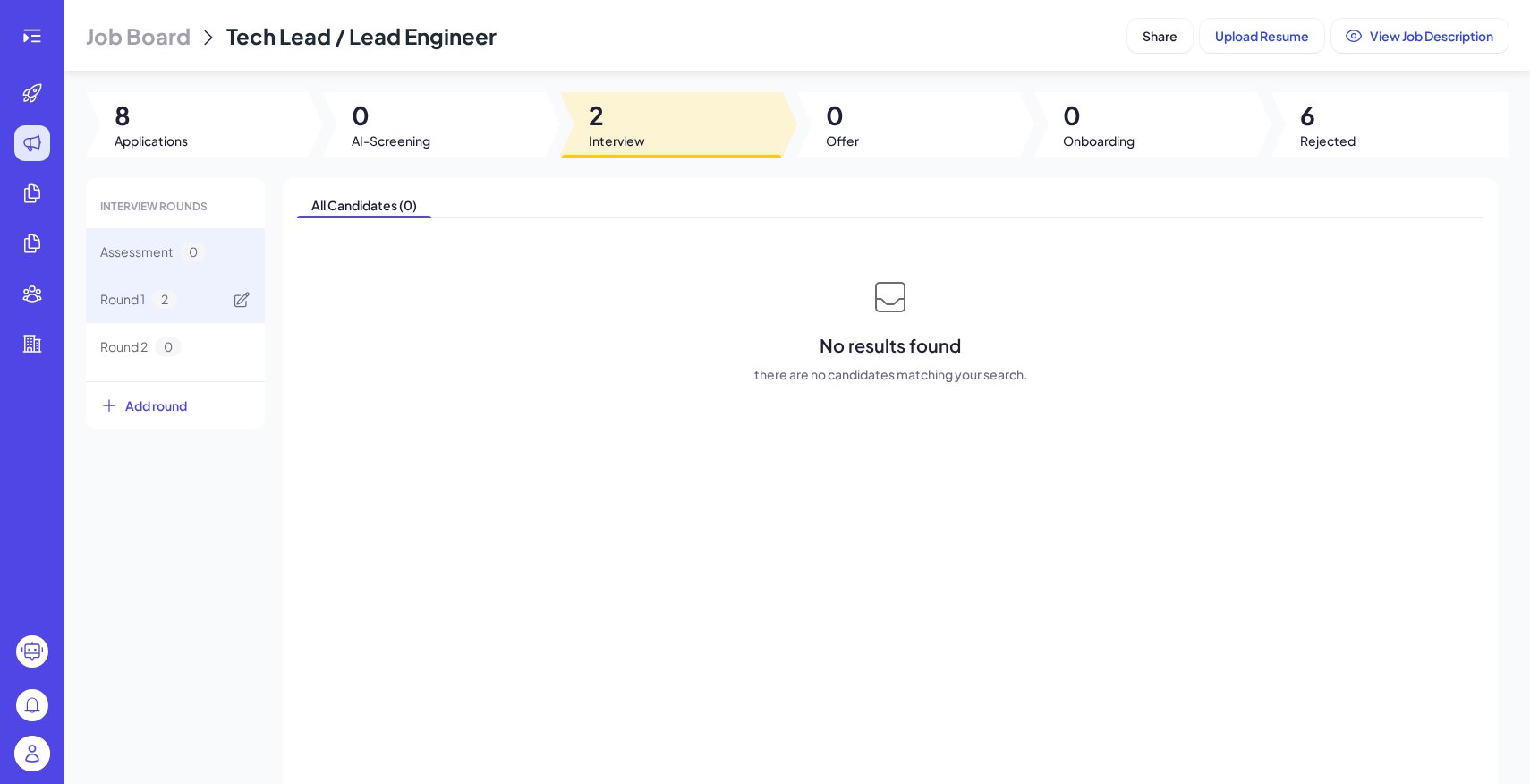
click at [189, 316] on div "Round 1 2" at bounding box center [175, 299] width 179 height 48
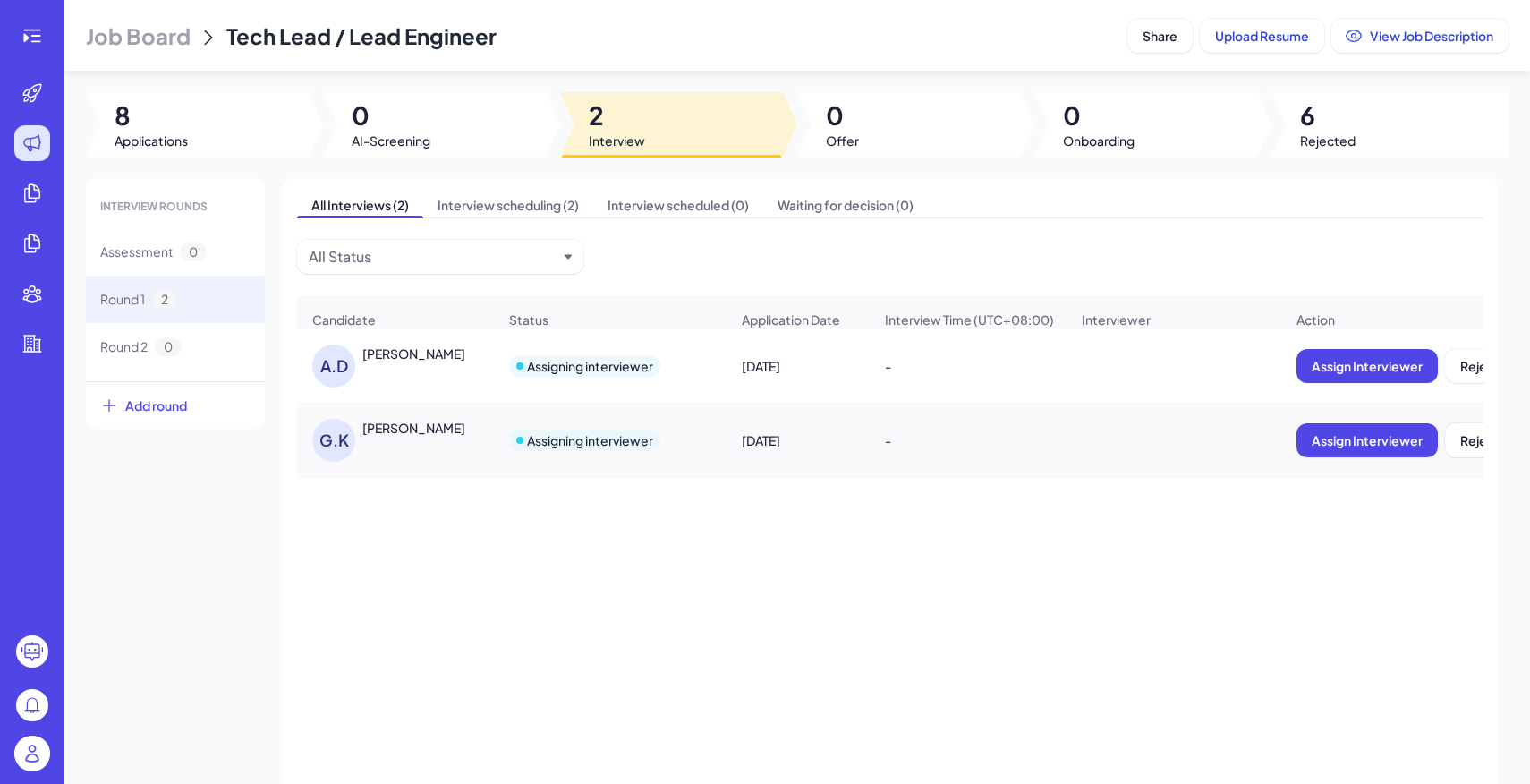
click at [441, 439] on div "G.K Gaurav Kejriwal" at bounding box center [404, 440] width 185 height 43
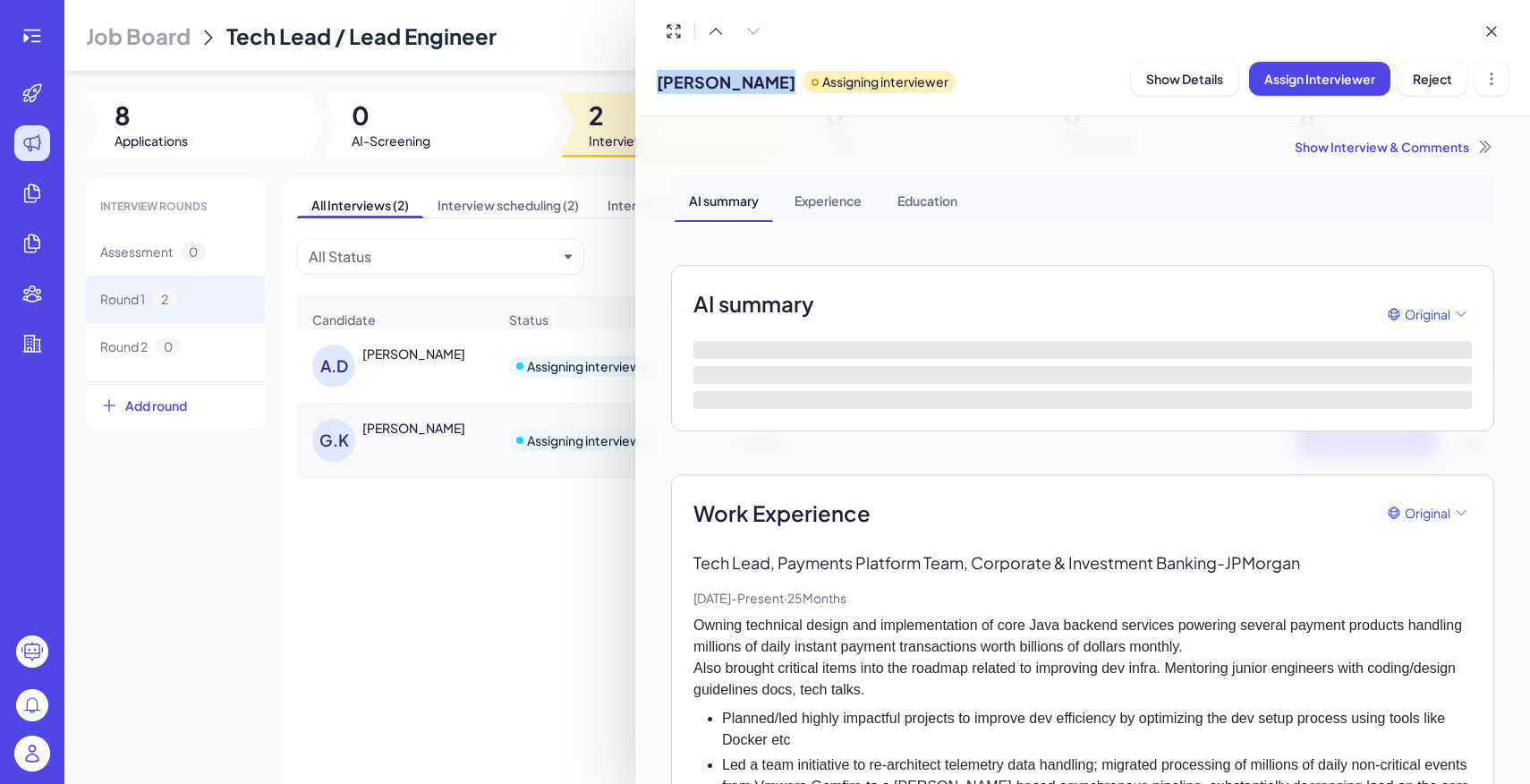
drag, startPoint x: 657, startPoint y: 79, endPoint x: 803, endPoint y: 79, distance: 146.0
click at [803, 79] on div "Gaurav Kejriwal Assigning interviewer" at bounding box center [806, 78] width 299 height 46
copy div "Gaurav Kejriwal"
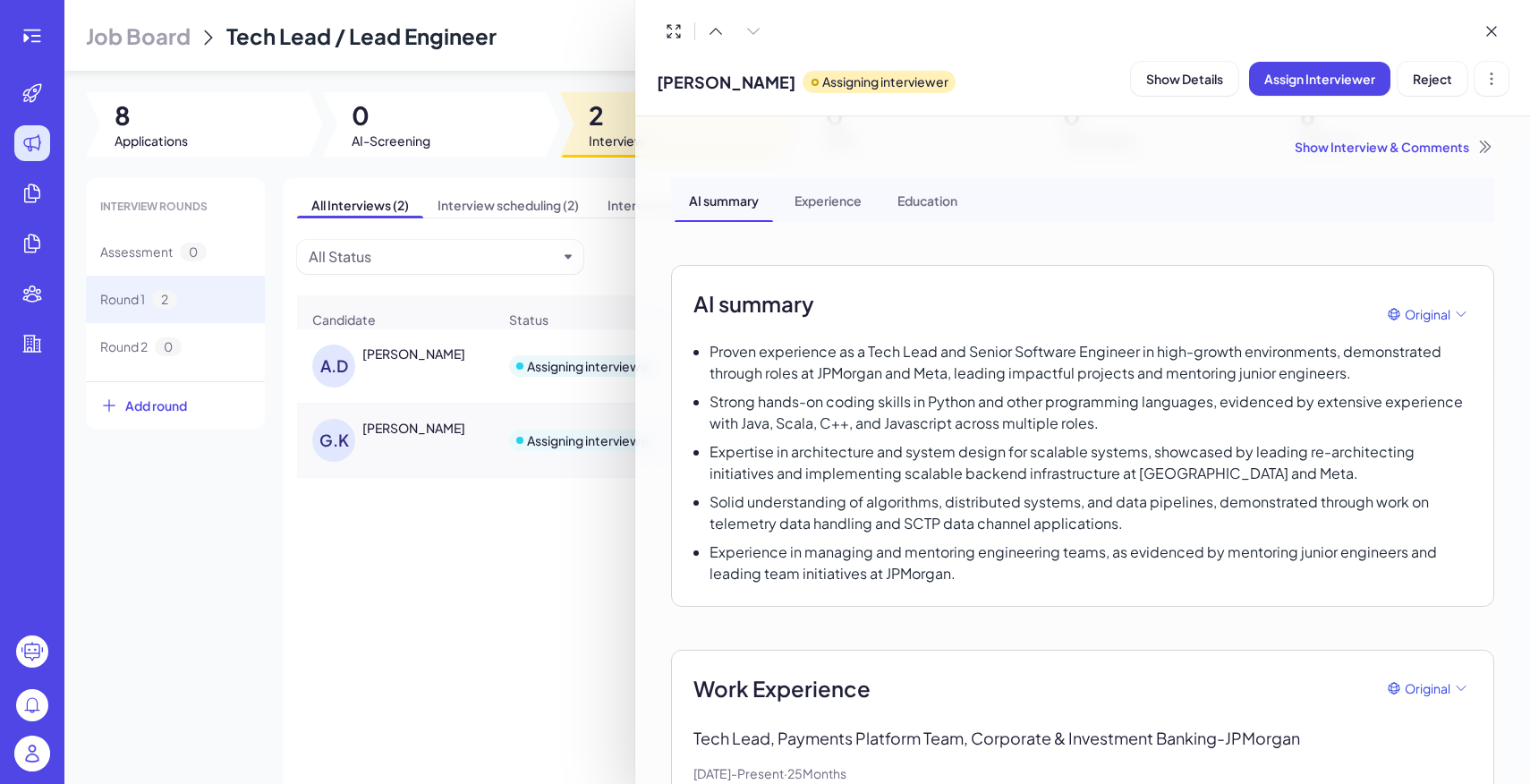
click at [444, 292] on div at bounding box center [765, 392] width 1530 height 784
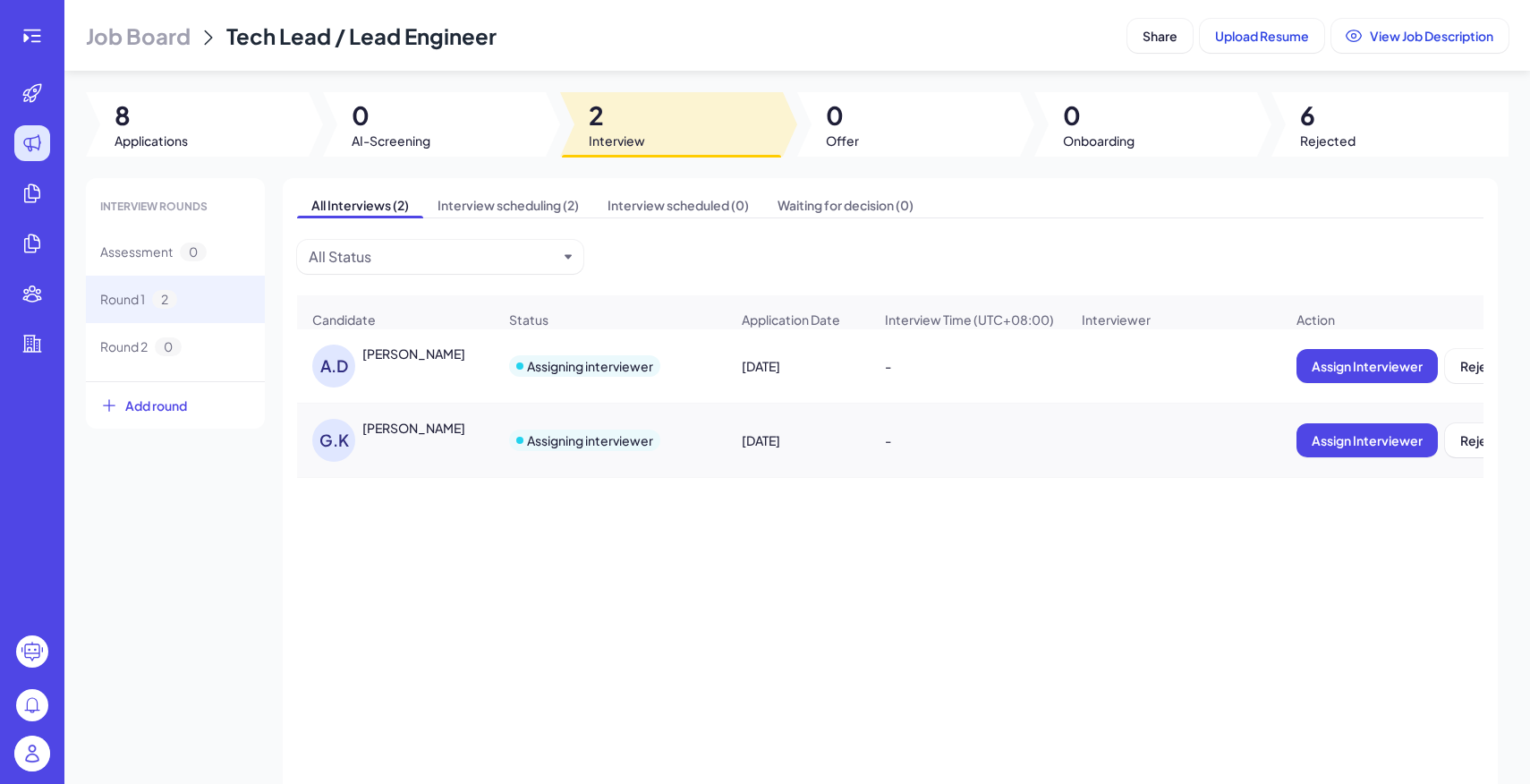
click at [181, 35] on span "Job Board" at bounding box center [139, 35] width 105 height 29
